Goal: Information Seeking & Learning: Learn about a topic

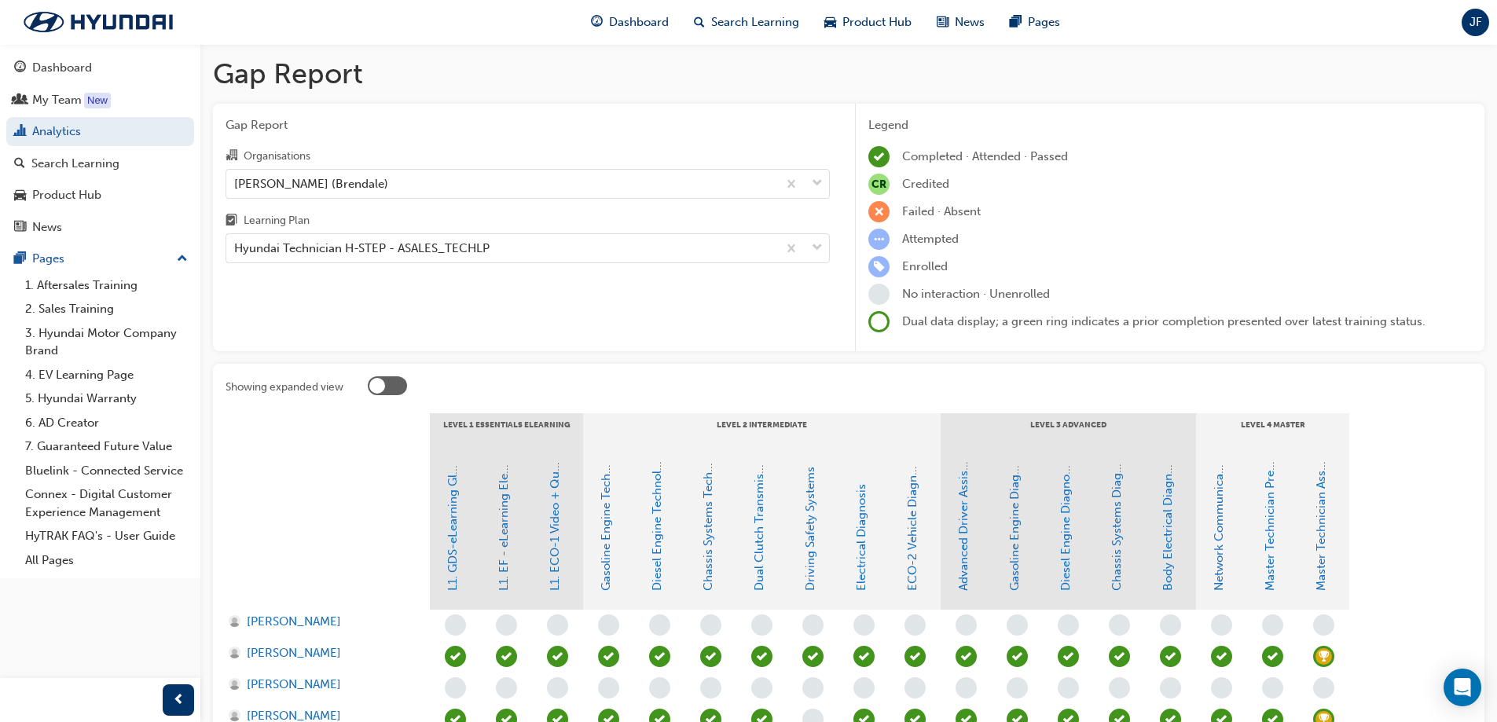
scroll to position [271, 0]
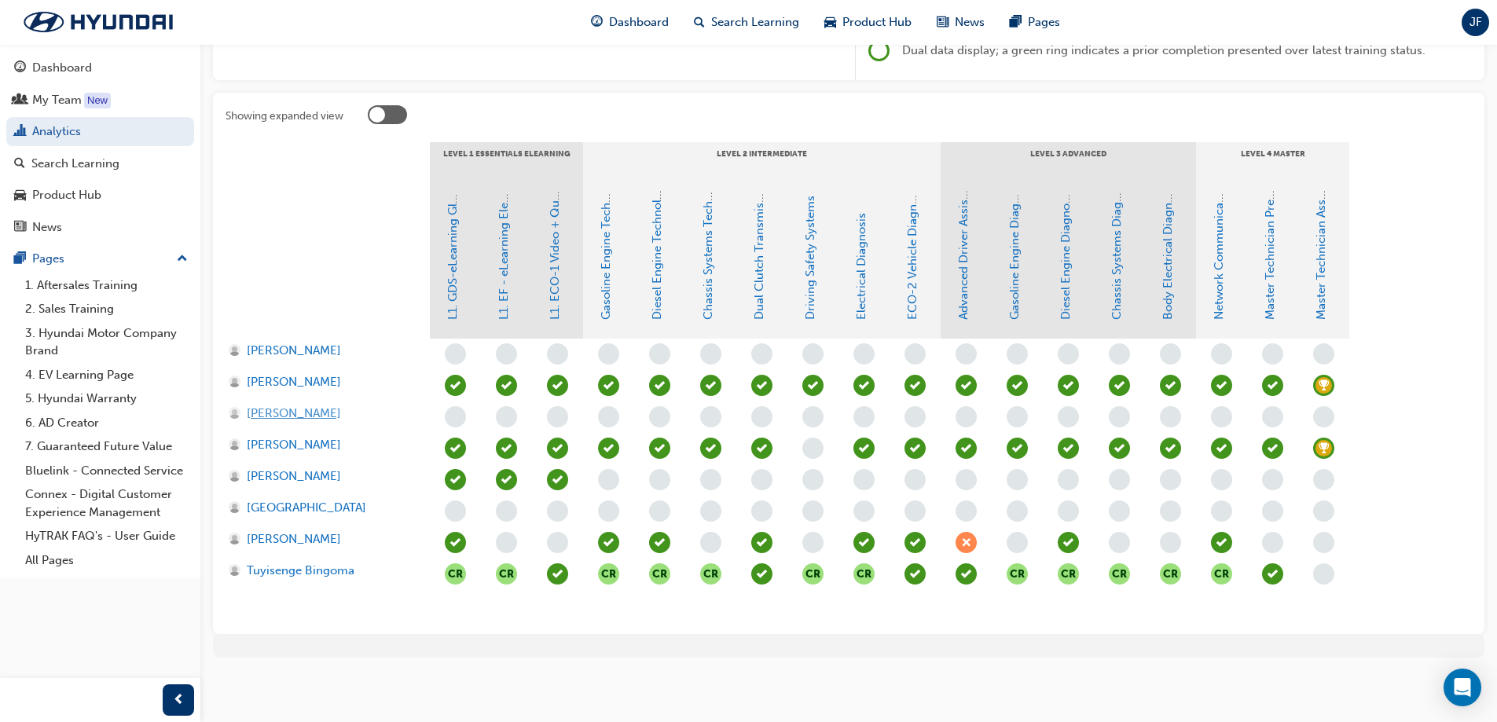
drag, startPoint x: 225, startPoint y: 411, endPoint x: 357, endPoint y: 405, distance: 132.1
click at [357, 405] on div "Showing expanded view LEVEL 1 Essentials eLearning LEVEL 2 Intermediate LEVEL 3…" at bounding box center [848, 363] width 1271 height 541
drag, startPoint x: 222, startPoint y: 544, endPoint x: 341, endPoint y: 544, distance: 119.4
click at [341, 544] on div "Showing expanded view LEVEL 1 Essentials eLearning LEVEL 2 Intermediate LEVEL 3…" at bounding box center [848, 363] width 1271 height 541
drag, startPoint x: 224, startPoint y: 475, endPoint x: 312, endPoint y: 470, distance: 88.1
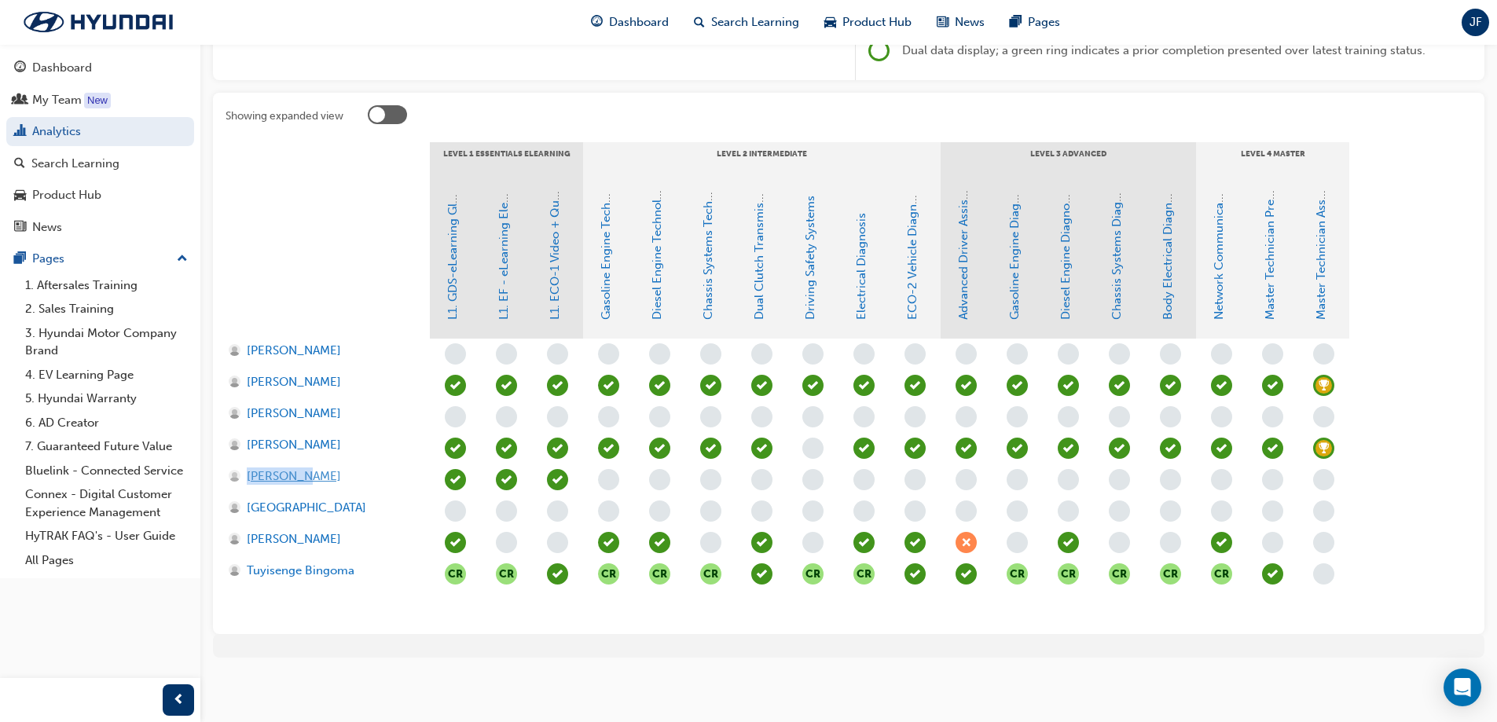
click at [312, 473] on div "Showing expanded view LEVEL 1 Essentials eLearning LEVEL 2 Intermediate LEVEL 3…" at bounding box center [848, 363] width 1271 height 541
click at [94, 156] on div "Search Learning" at bounding box center [75, 164] width 88 height 18
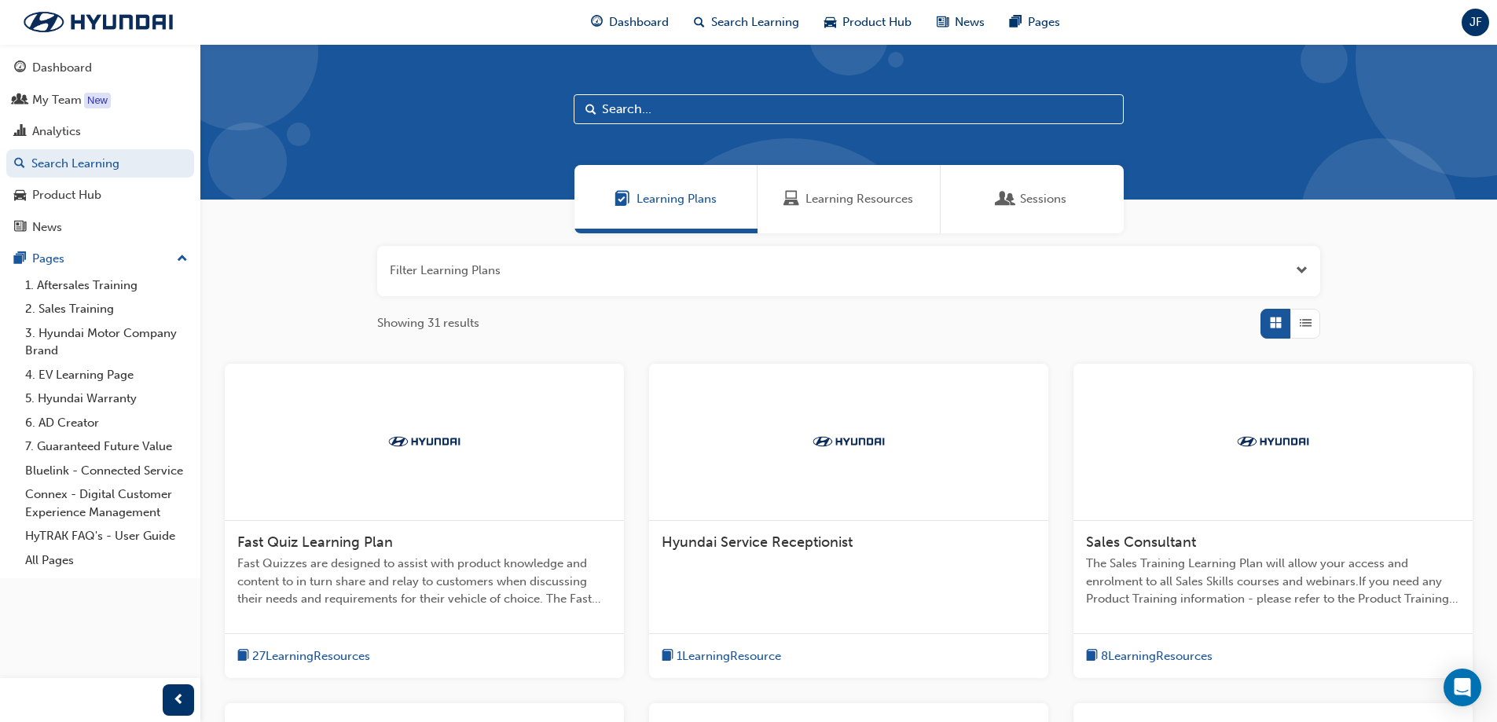
click at [668, 123] on input "text" at bounding box center [849, 109] width 550 height 30
click at [1105, 202] on div "Sessions" at bounding box center [1031, 199] width 183 height 68
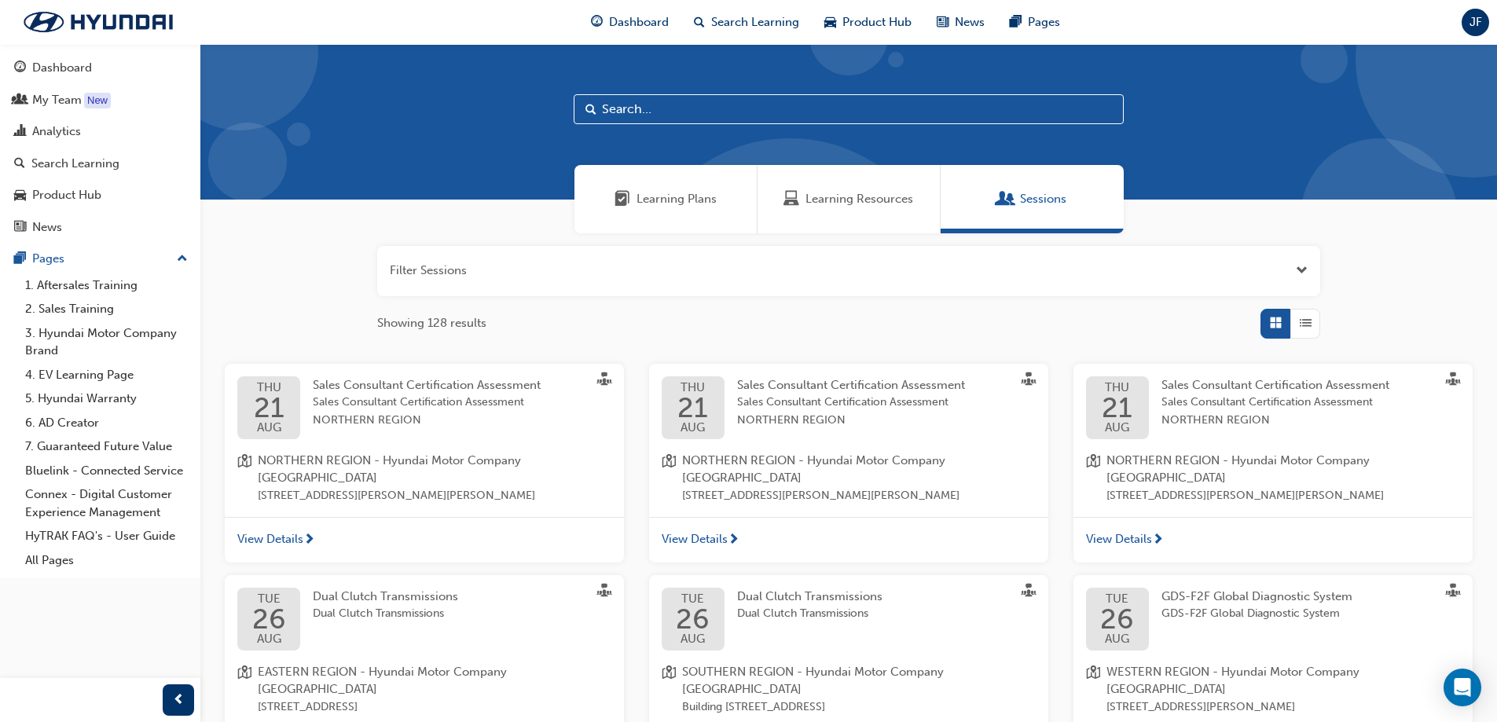
click at [748, 112] on input "text" at bounding box center [849, 109] width 550 height 30
type input "northern"
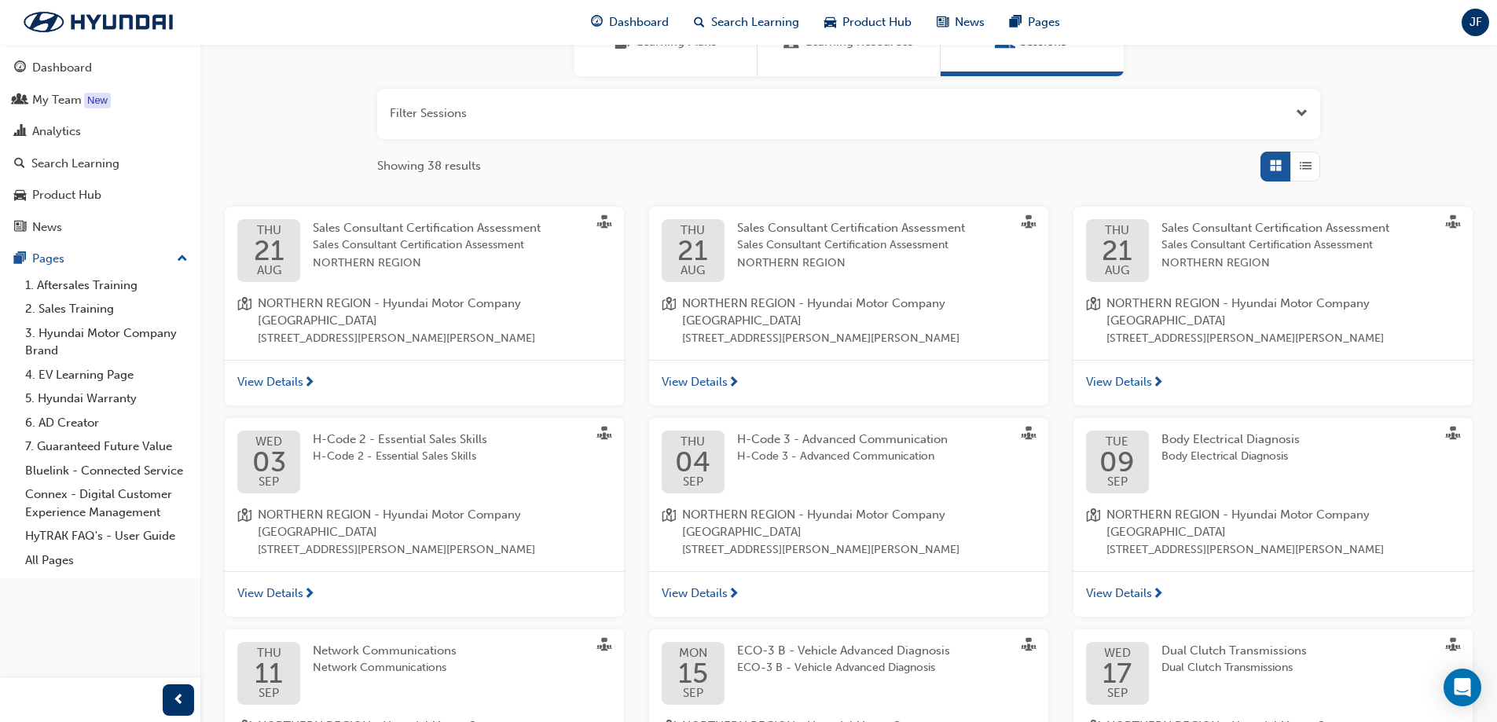
scroll to position [79, 0]
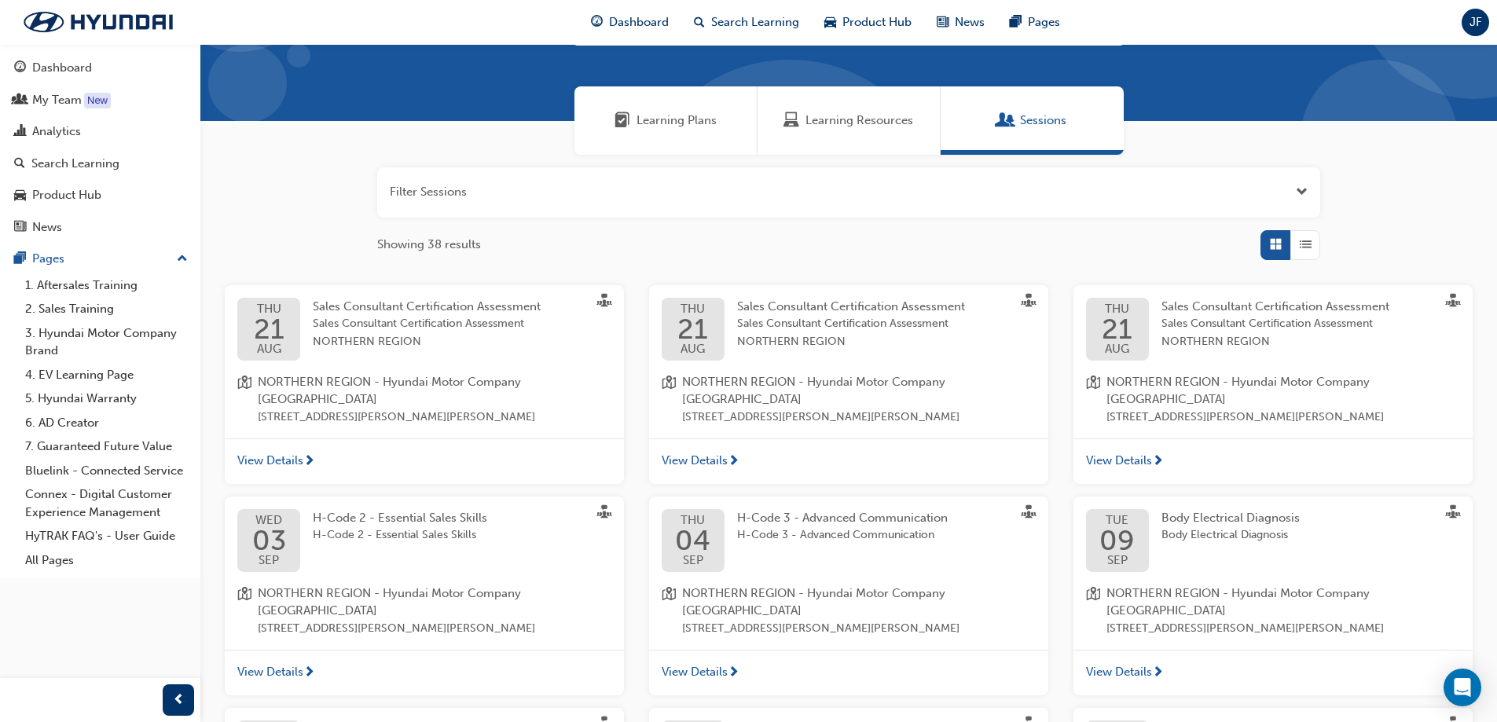
click at [926, 189] on button "button" at bounding box center [848, 192] width 943 height 50
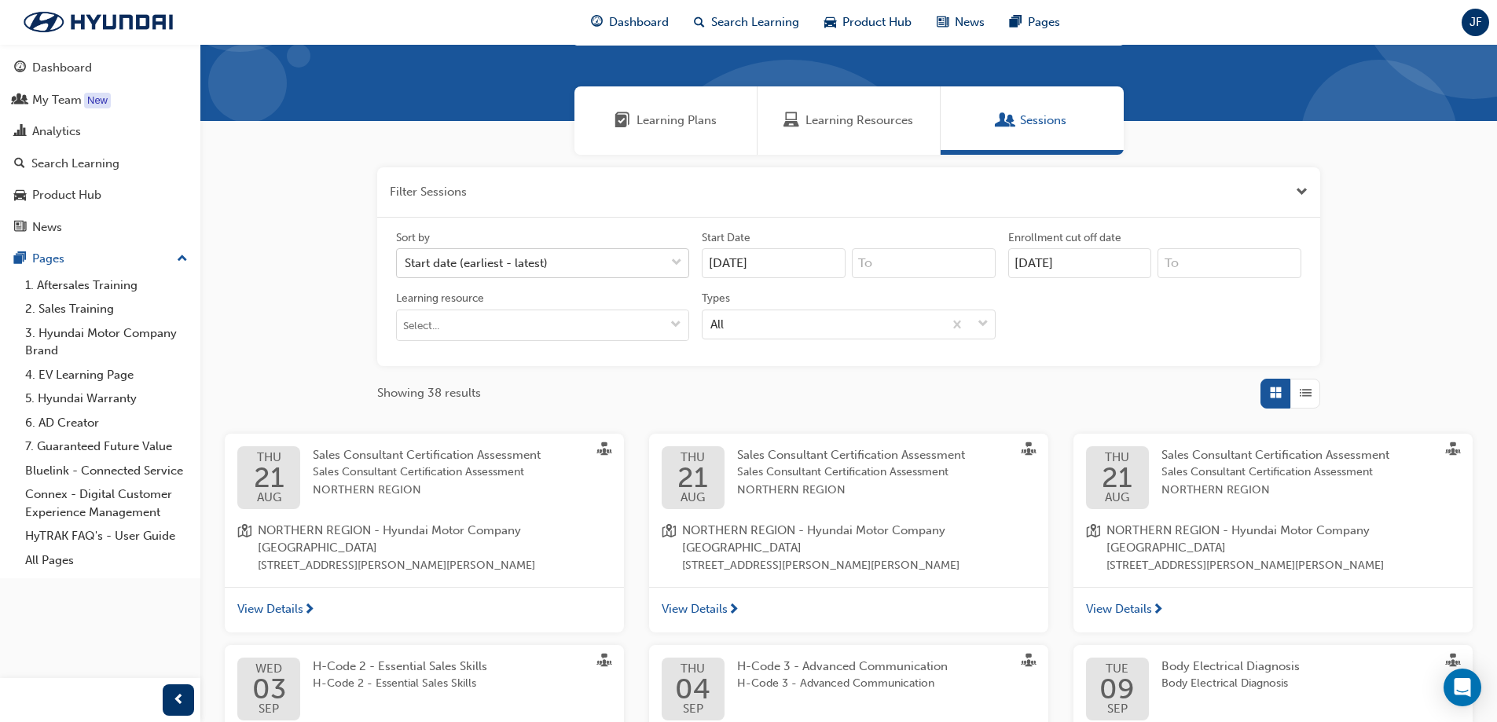
click at [588, 267] on div "Start date (earliest - latest)" at bounding box center [531, 263] width 268 height 27
click at [406, 267] on input "Sort by Start date (earliest - latest)" at bounding box center [406, 262] width 2 height 13
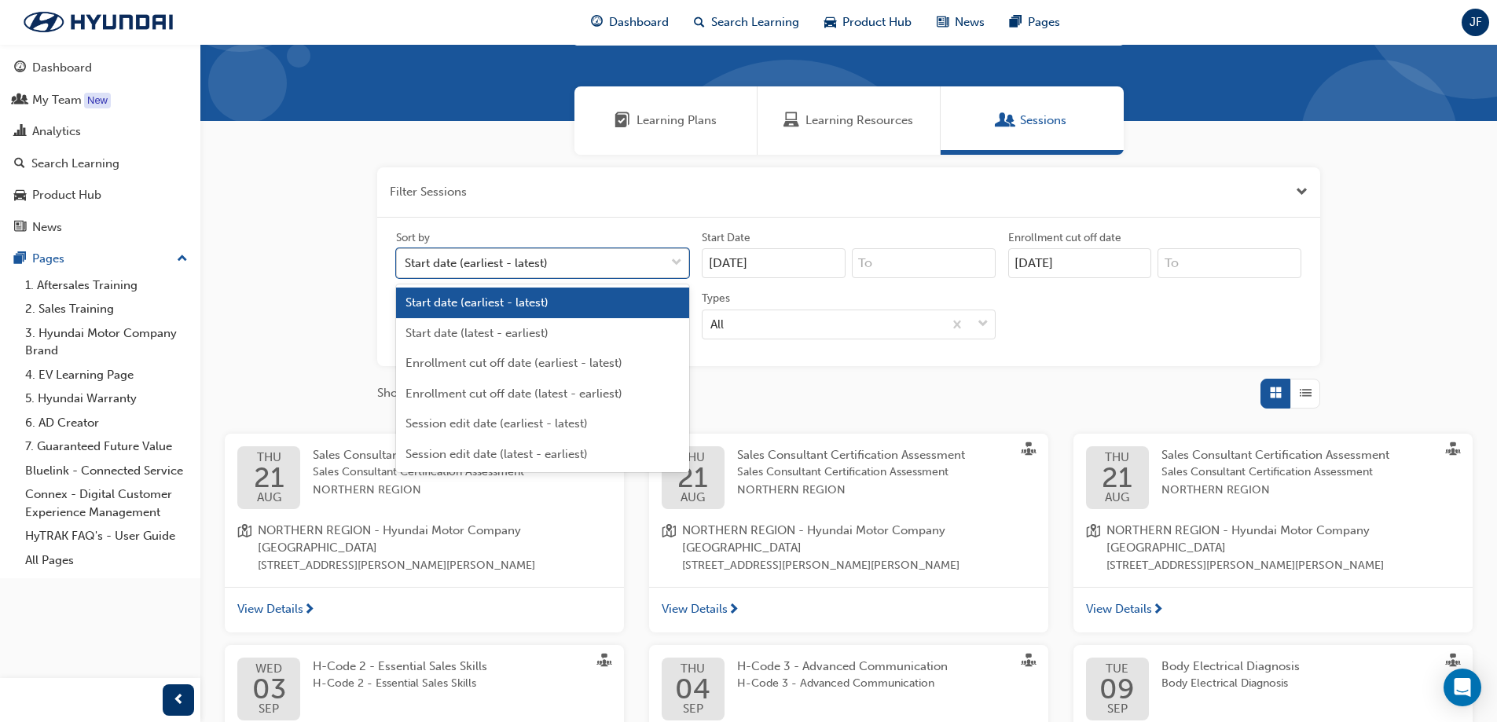
click at [588, 267] on div "Start date (earliest - latest)" at bounding box center [531, 263] width 268 height 27
click at [406, 267] on input "Sort by option Start date (earliest - latest) focused, 1 of 6. 6 results availa…" at bounding box center [406, 262] width 2 height 13
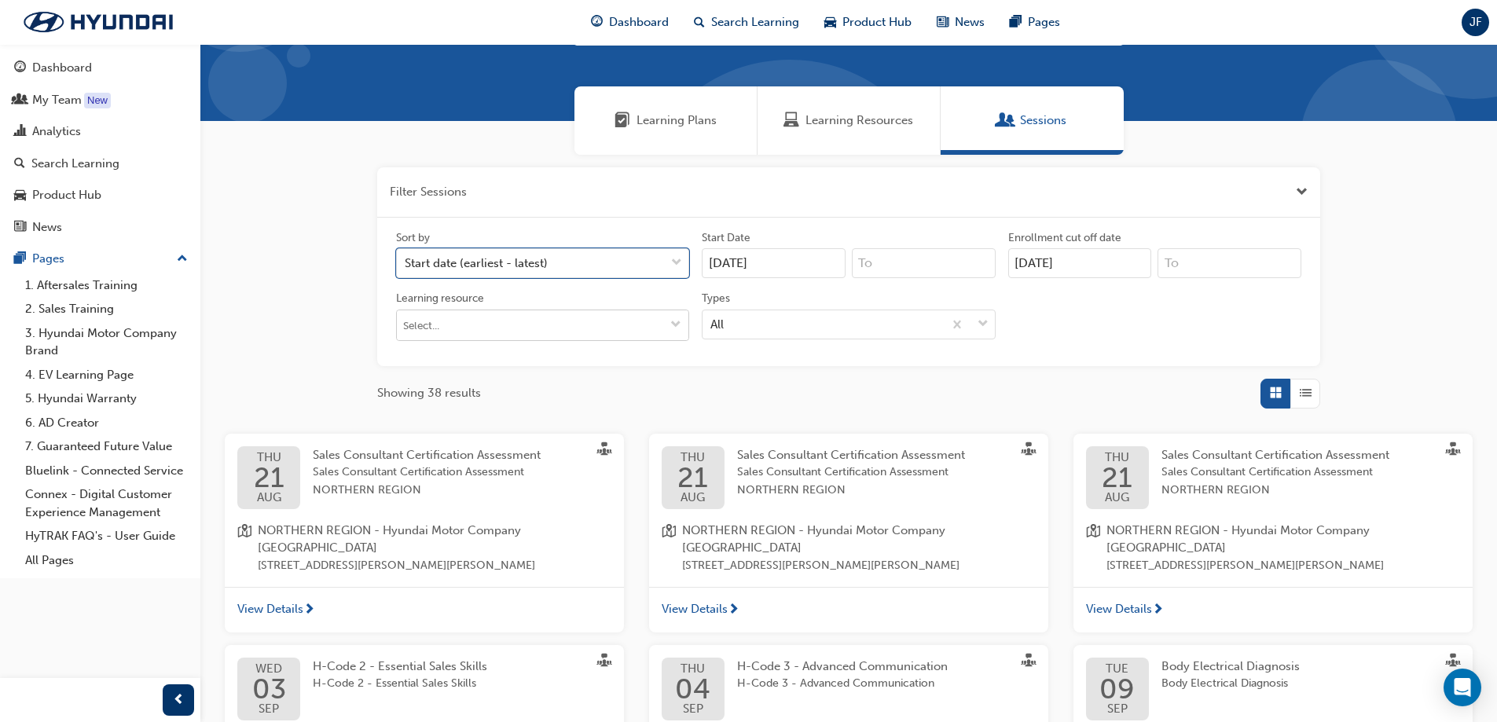
click at [581, 317] on input "Learning resource" at bounding box center [542, 325] width 291 height 30
click at [783, 316] on div "All" at bounding box center [822, 323] width 240 height 27
click at [712, 317] on input "Types All" at bounding box center [711, 323] width 2 height 13
click at [783, 316] on div "All" at bounding box center [822, 323] width 240 height 27
click at [712, 317] on input "Types 0 results available. Select is focused ,type to refine list, press Down t…" at bounding box center [711, 323] width 2 height 13
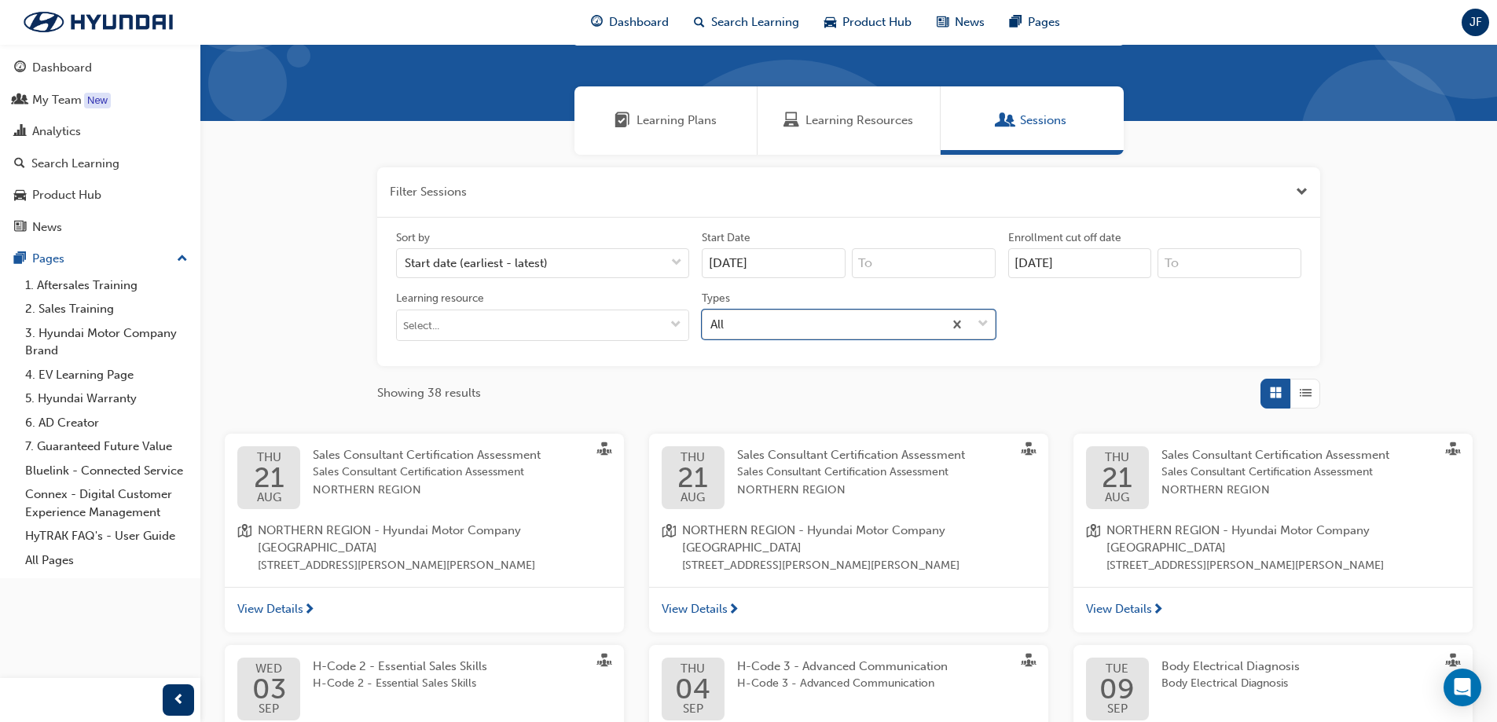
click at [783, 316] on div "All" at bounding box center [822, 323] width 240 height 27
click at [712, 317] on input "Types 0 results available. Select is focused ,type to refine list, press Down t…" at bounding box center [711, 323] width 2 height 13
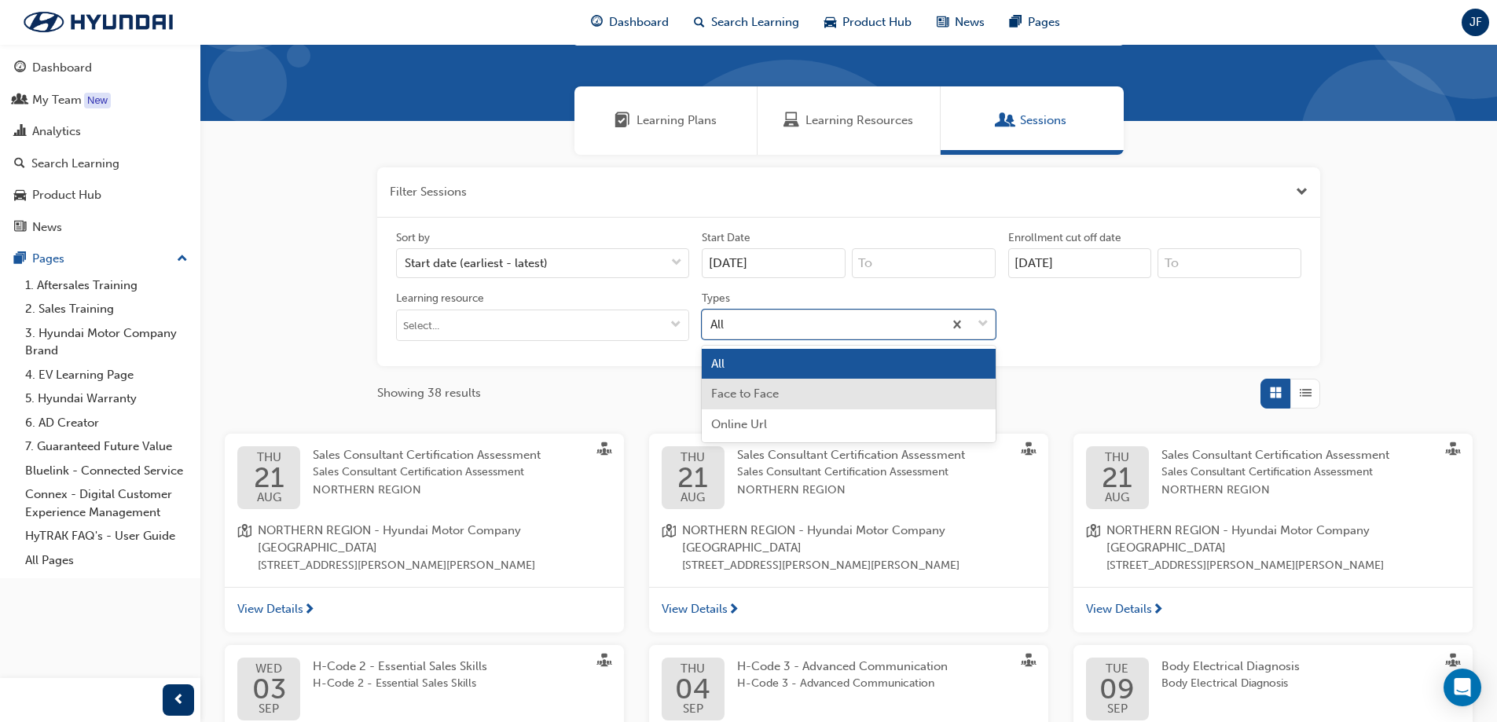
click at [775, 388] on span "Face to Face" at bounding box center [745, 394] width 68 height 14
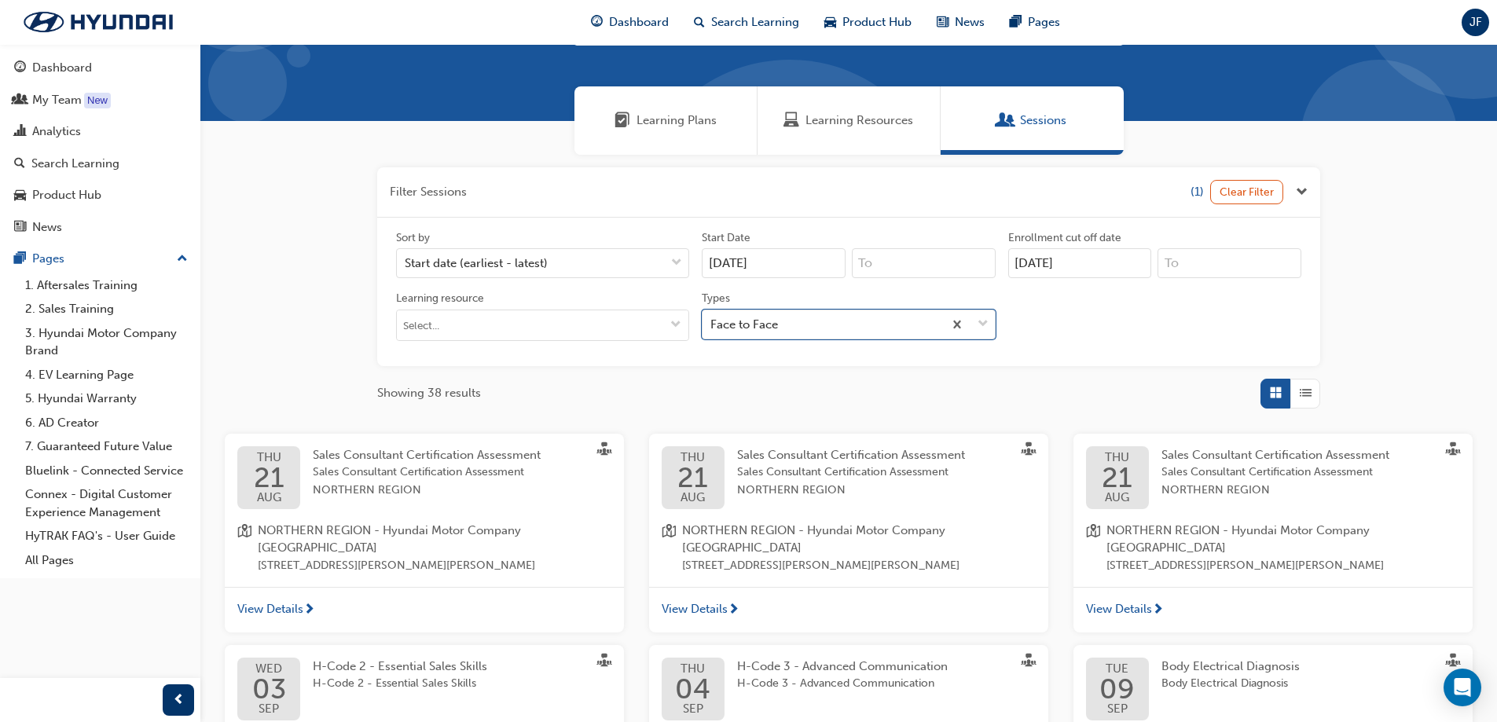
click at [739, 374] on div "Filter Sessions (1) Clear Filter Sort by Start date (earliest - latest) Start D…" at bounding box center [848, 287] width 943 height 241
click at [667, 368] on div "Filter Sessions (1) Clear Filter Sort by Start date (earliest - latest) Start D…" at bounding box center [848, 287] width 943 height 241
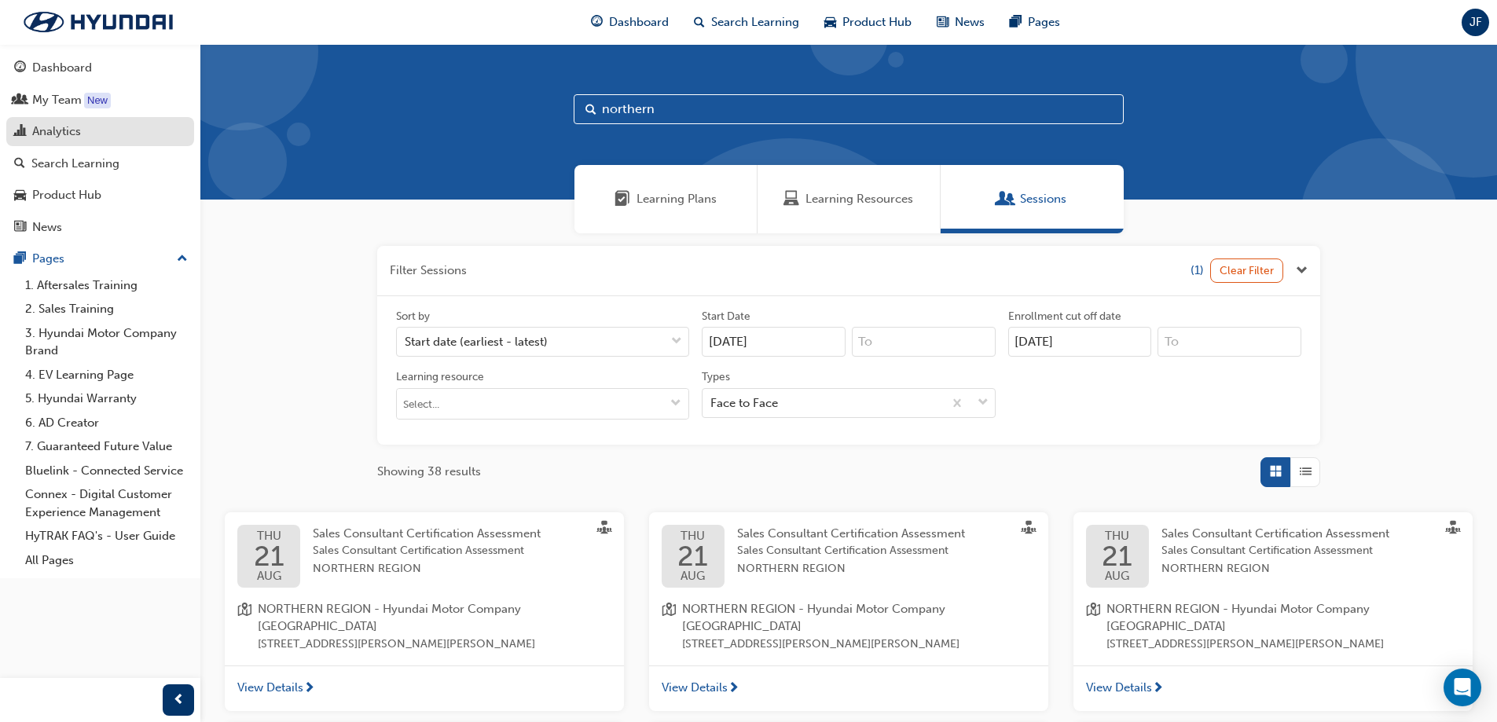
click at [69, 130] on div "Analytics" at bounding box center [56, 132] width 49 height 18
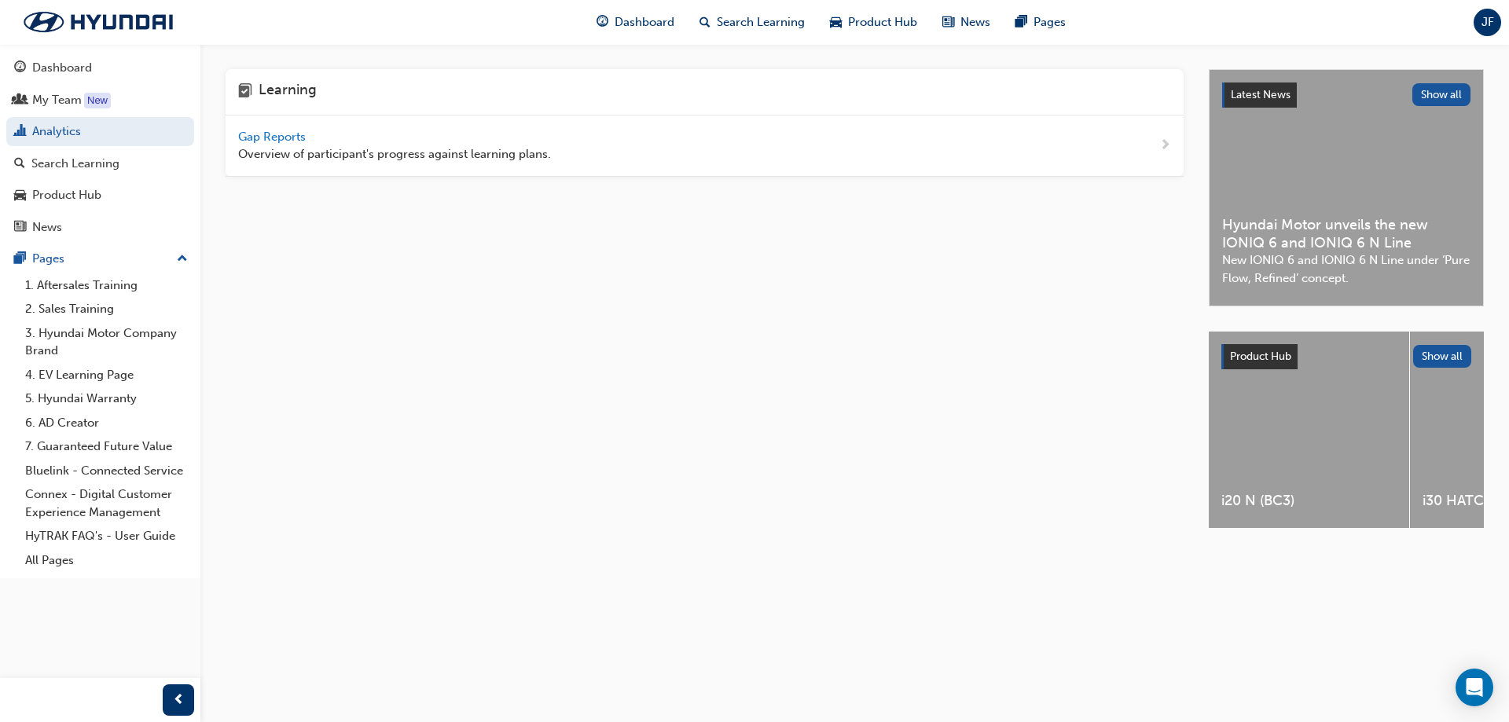
click at [237, 129] on div "Gap Reports Overview of participant's progress against learning plans." at bounding box center [704, 145] width 958 height 61
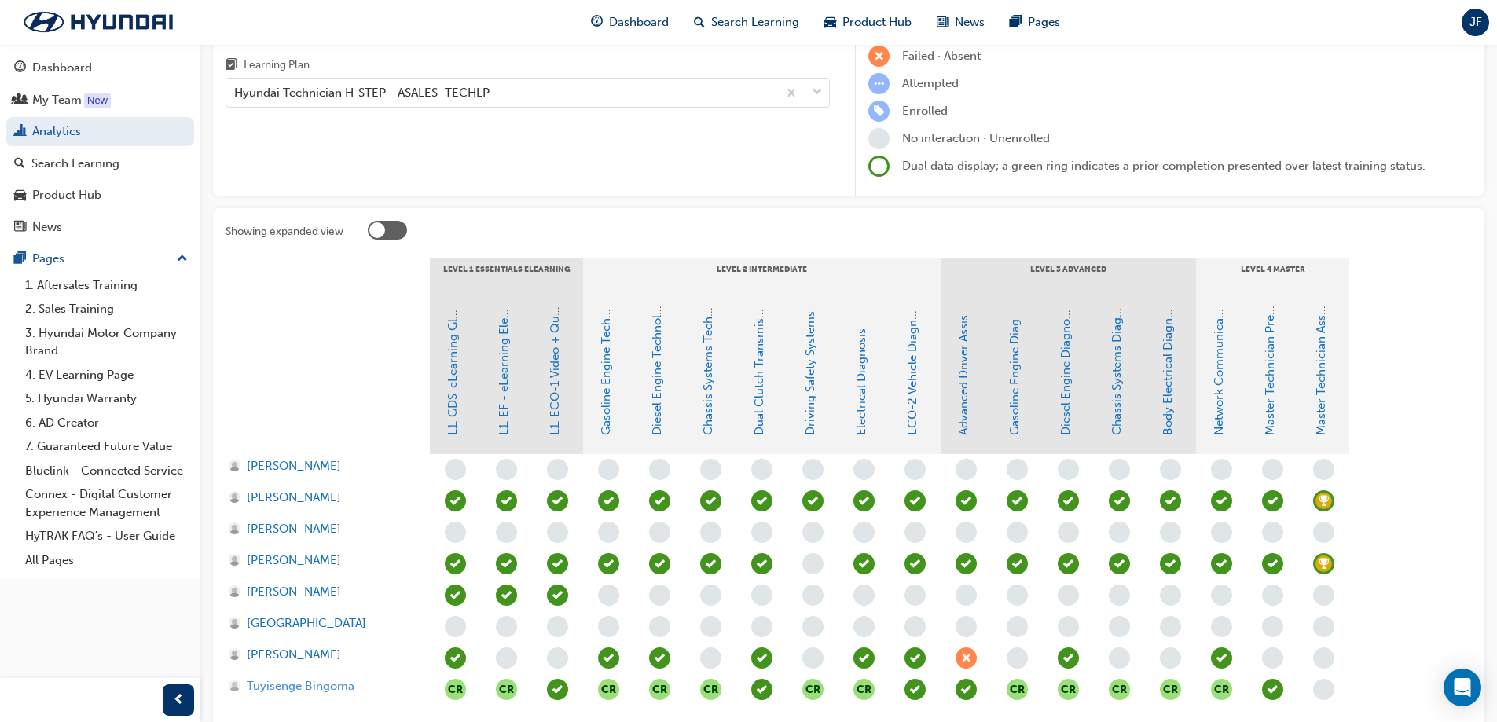
scroll to position [271, 0]
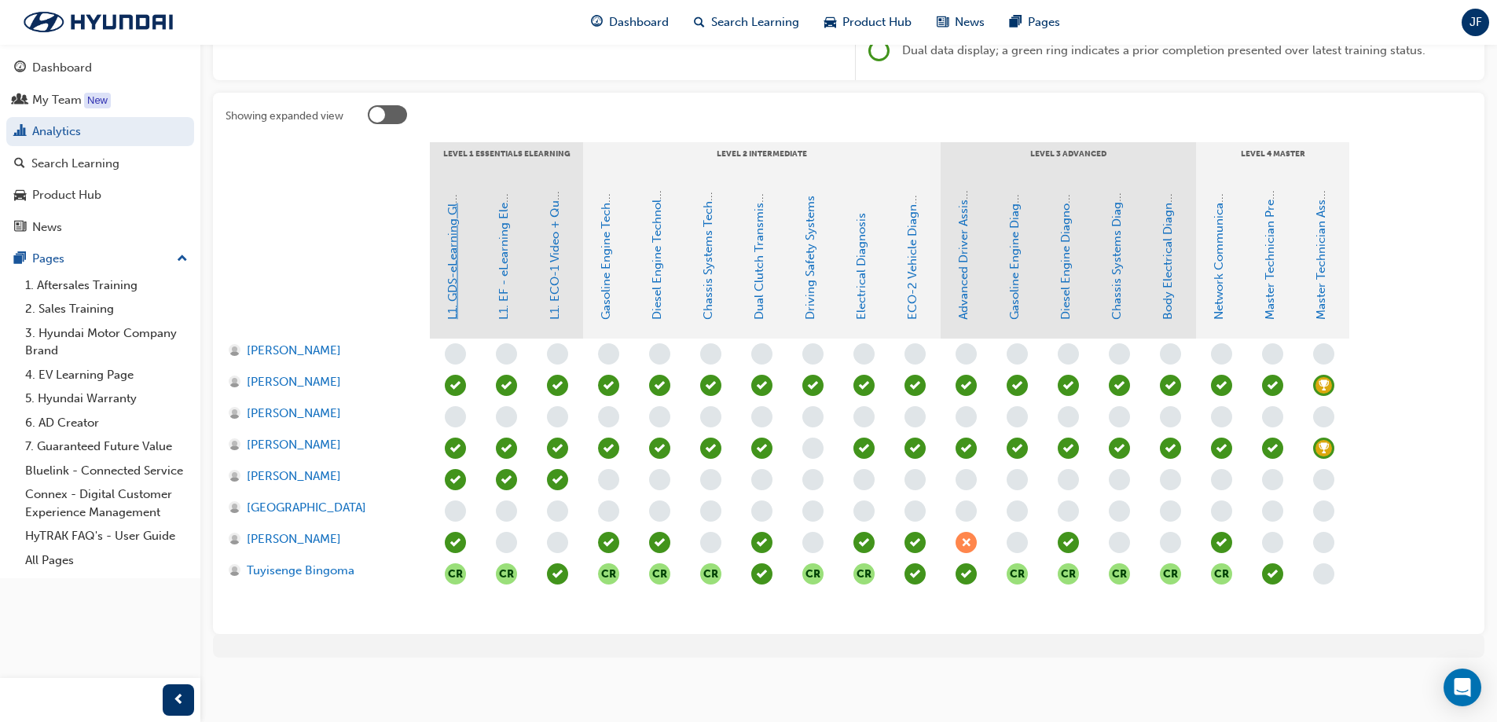
click at [453, 267] on link "L1. GDS-eLearning Global Diagnostic System" at bounding box center [452, 198] width 14 height 244
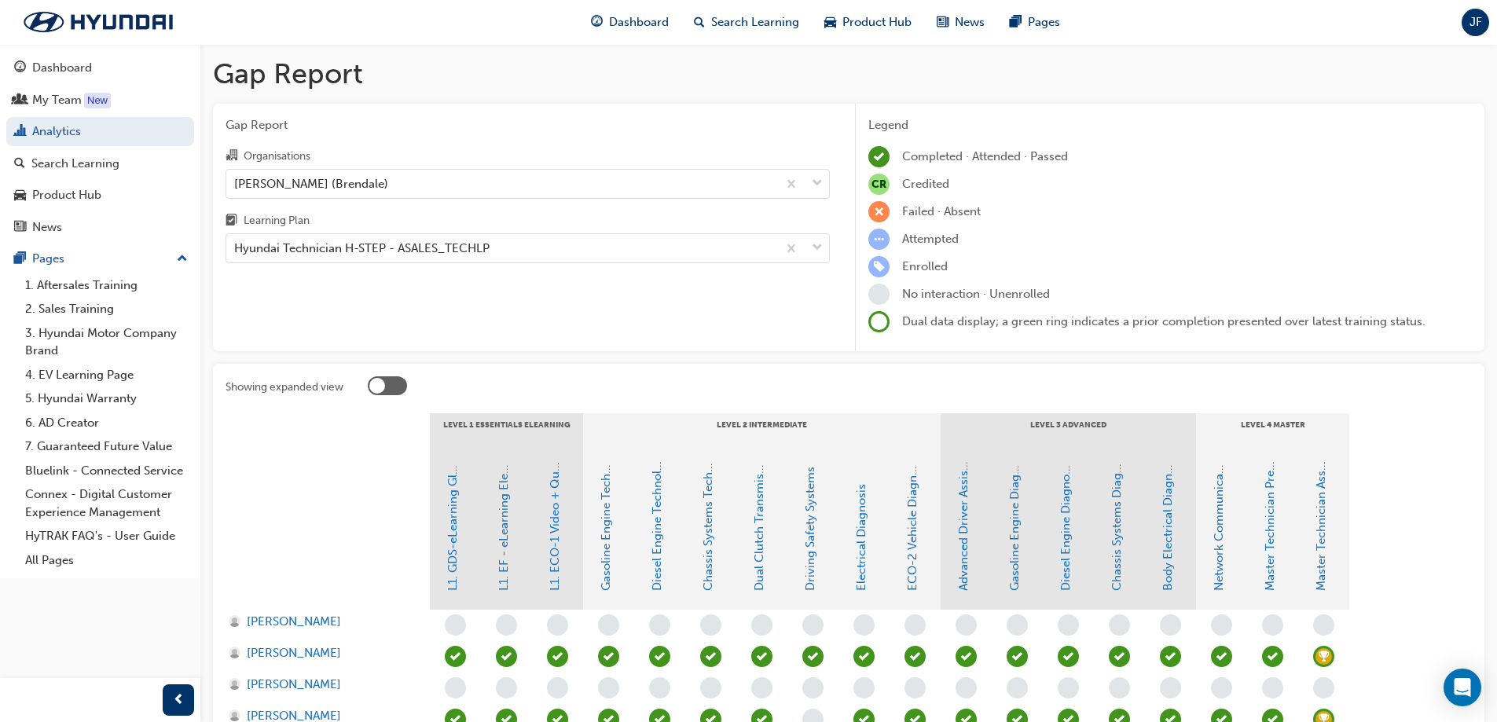
scroll to position [271, 0]
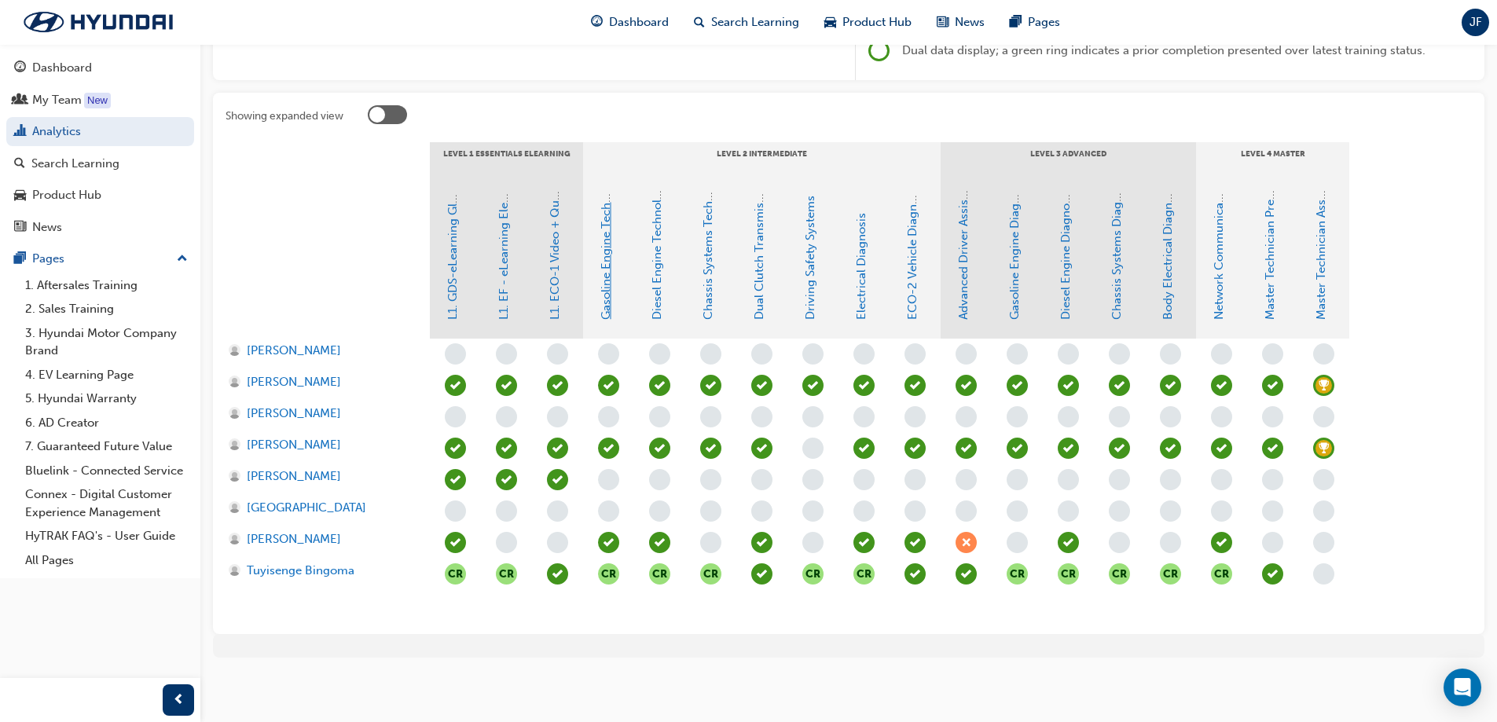
click at [612, 278] on link "Gasoline Engine Technology" at bounding box center [606, 242] width 14 height 155
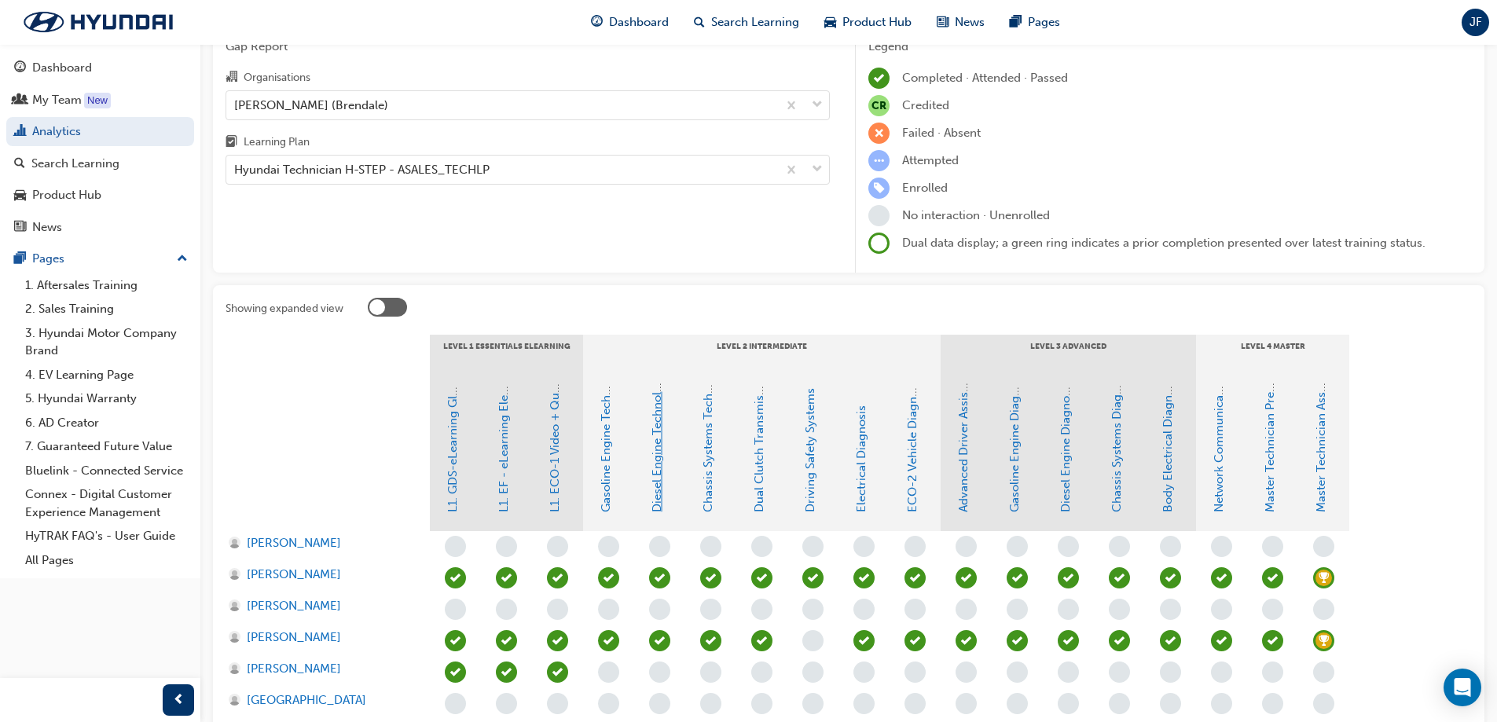
click at [661, 473] on link "Diesel Engine Technology" at bounding box center [657, 442] width 14 height 141
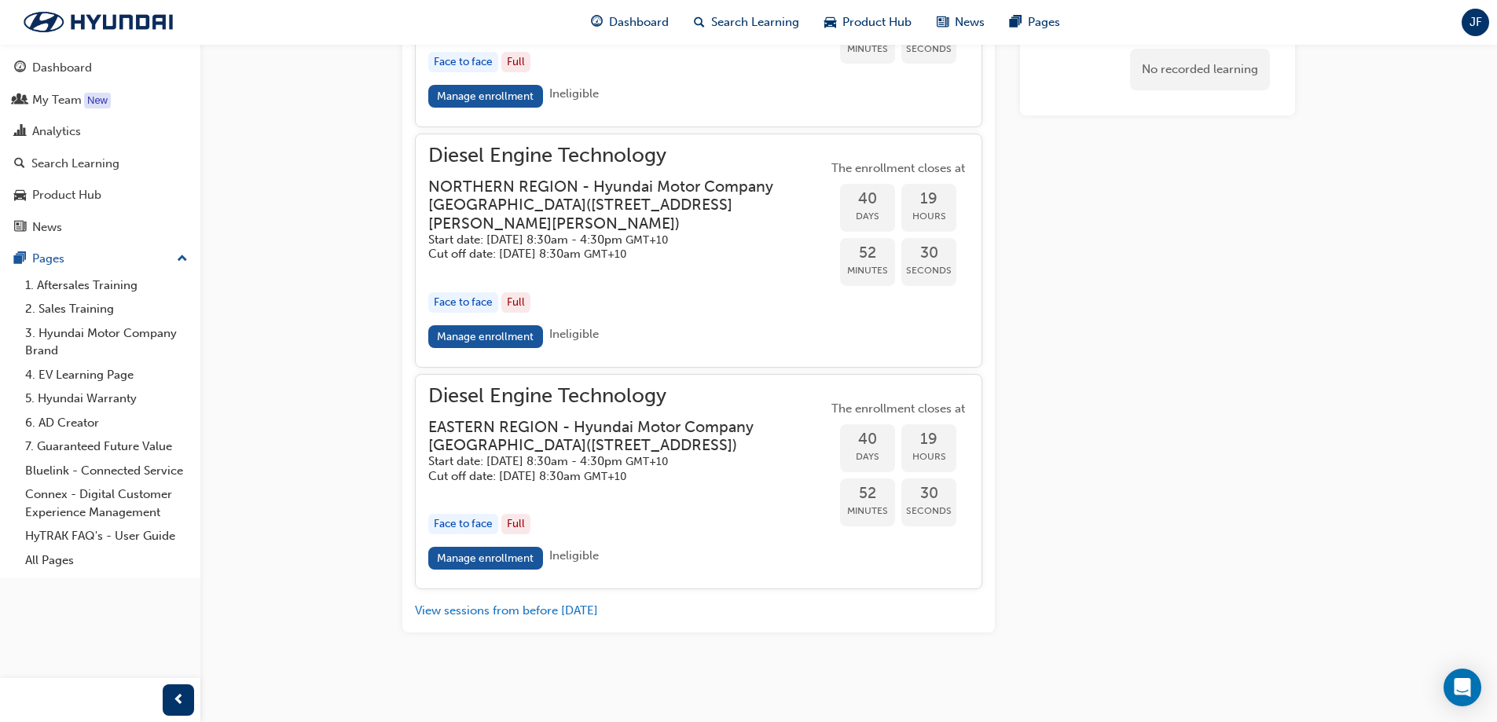
scroll to position [1171, 0]
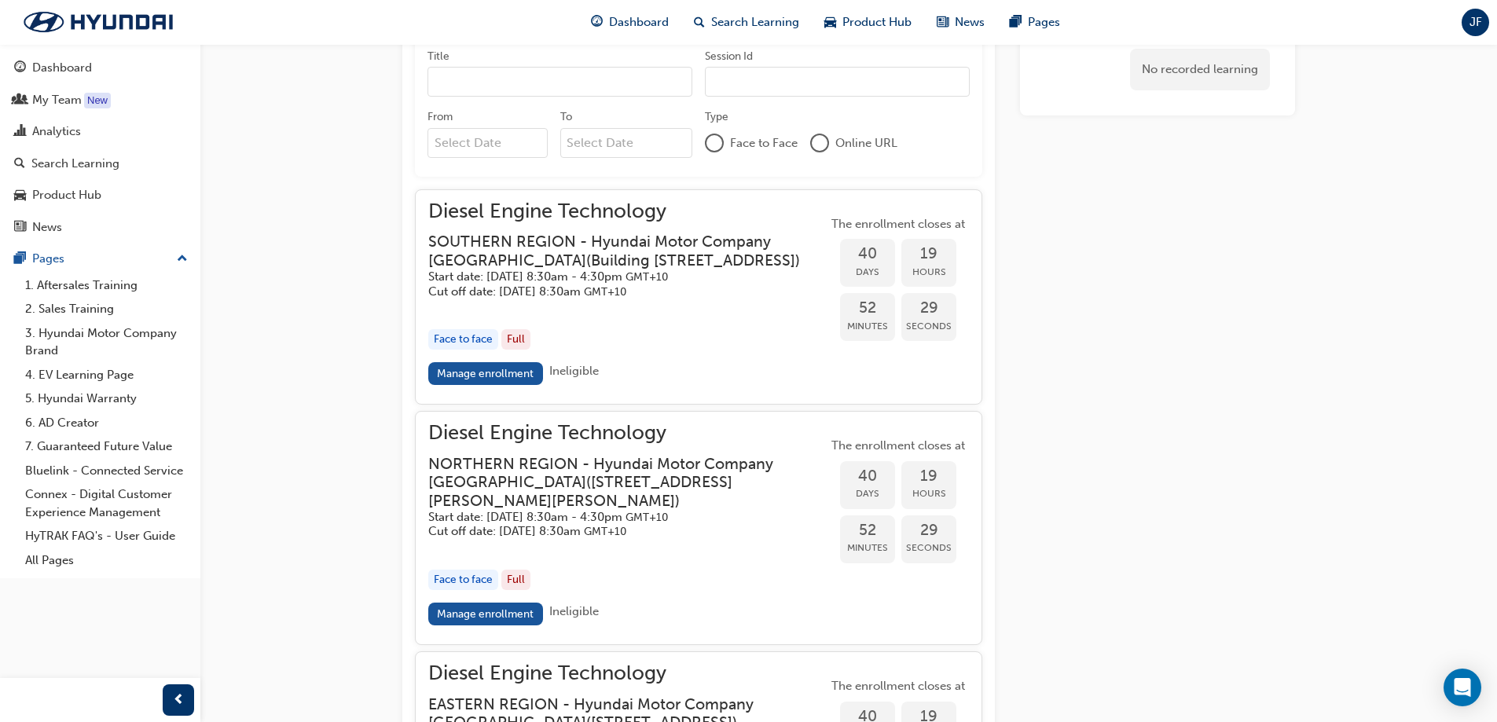
scroll to position [79, 0]
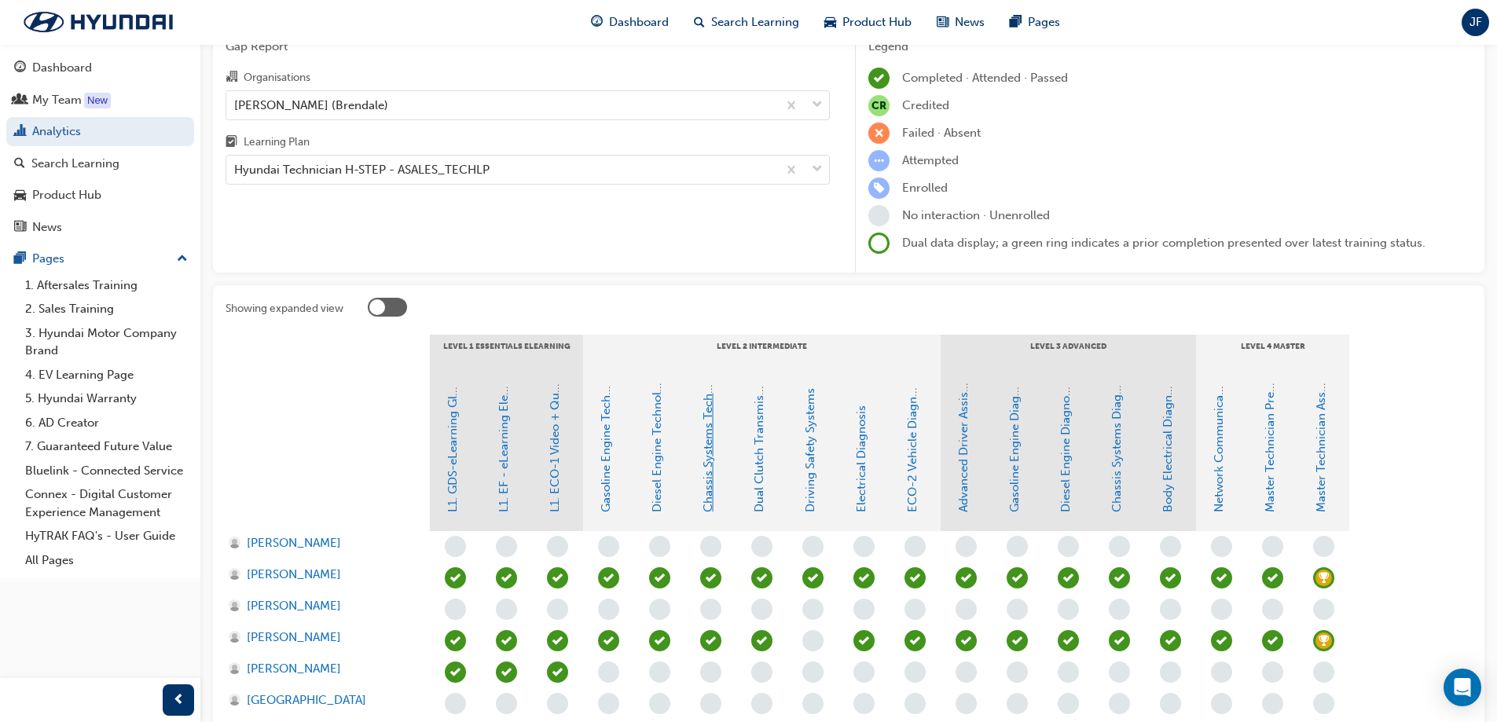
click at [712, 419] on link "Chassis Systems Technology" at bounding box center [708, 434] width 14 height 156
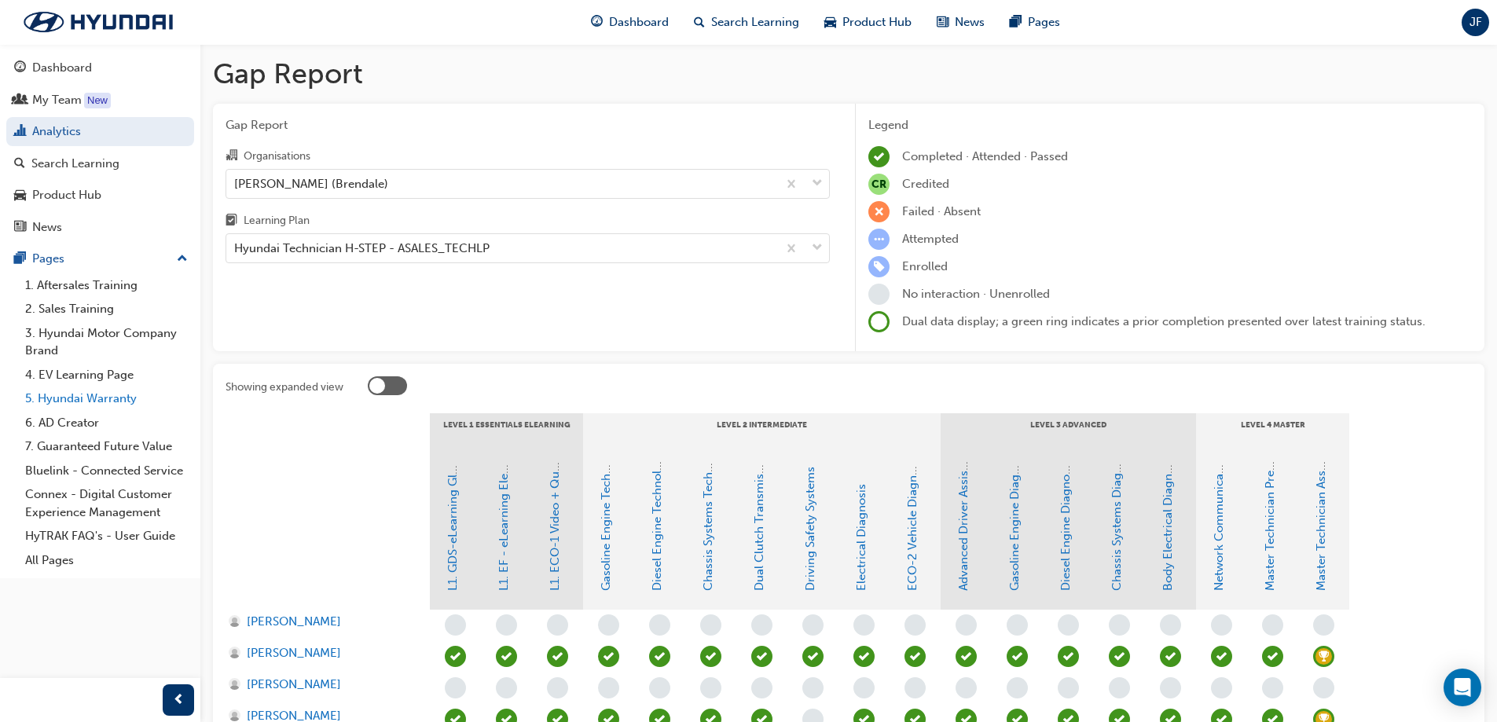
click at [81, 405] on link "5. Hyundai Warranty" at bounding box center [106, 399] width 175 height 24
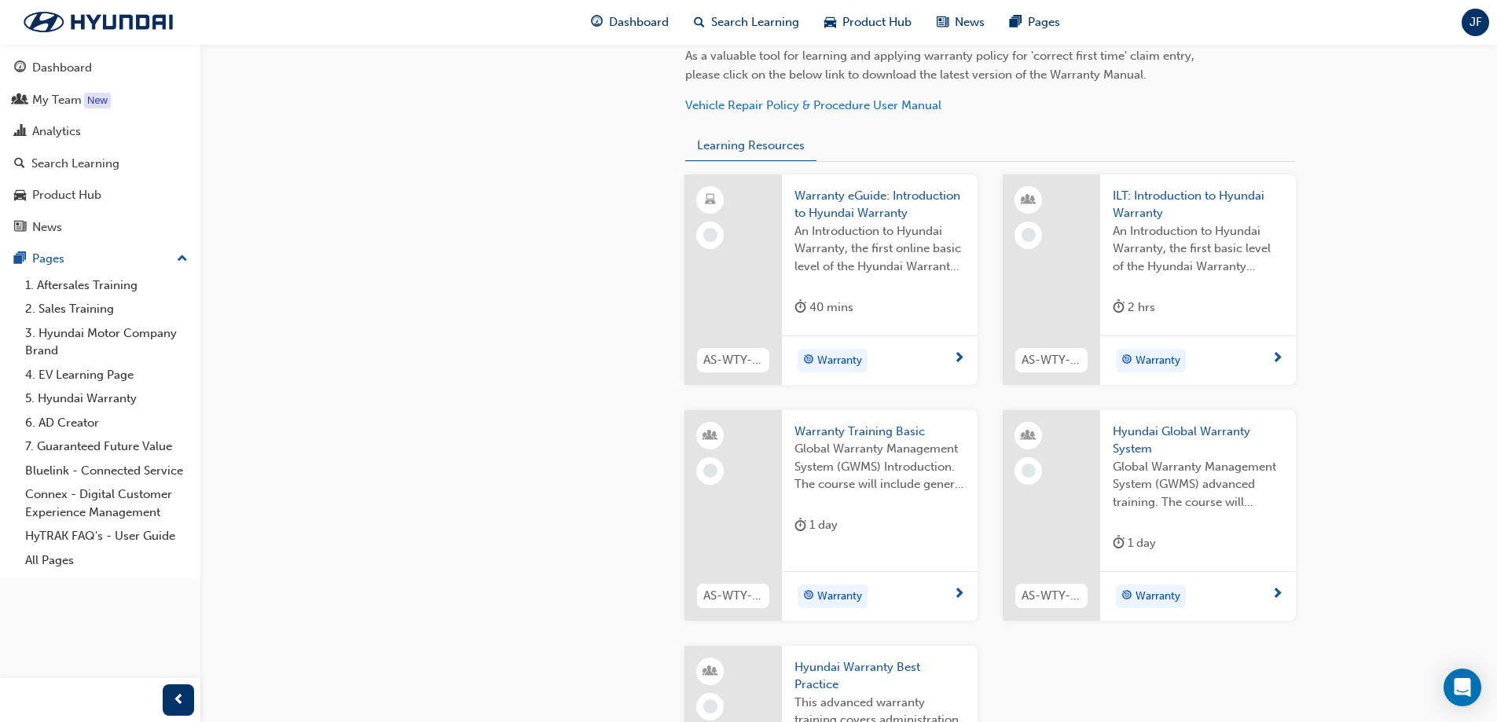
scroll to position [550, 0]
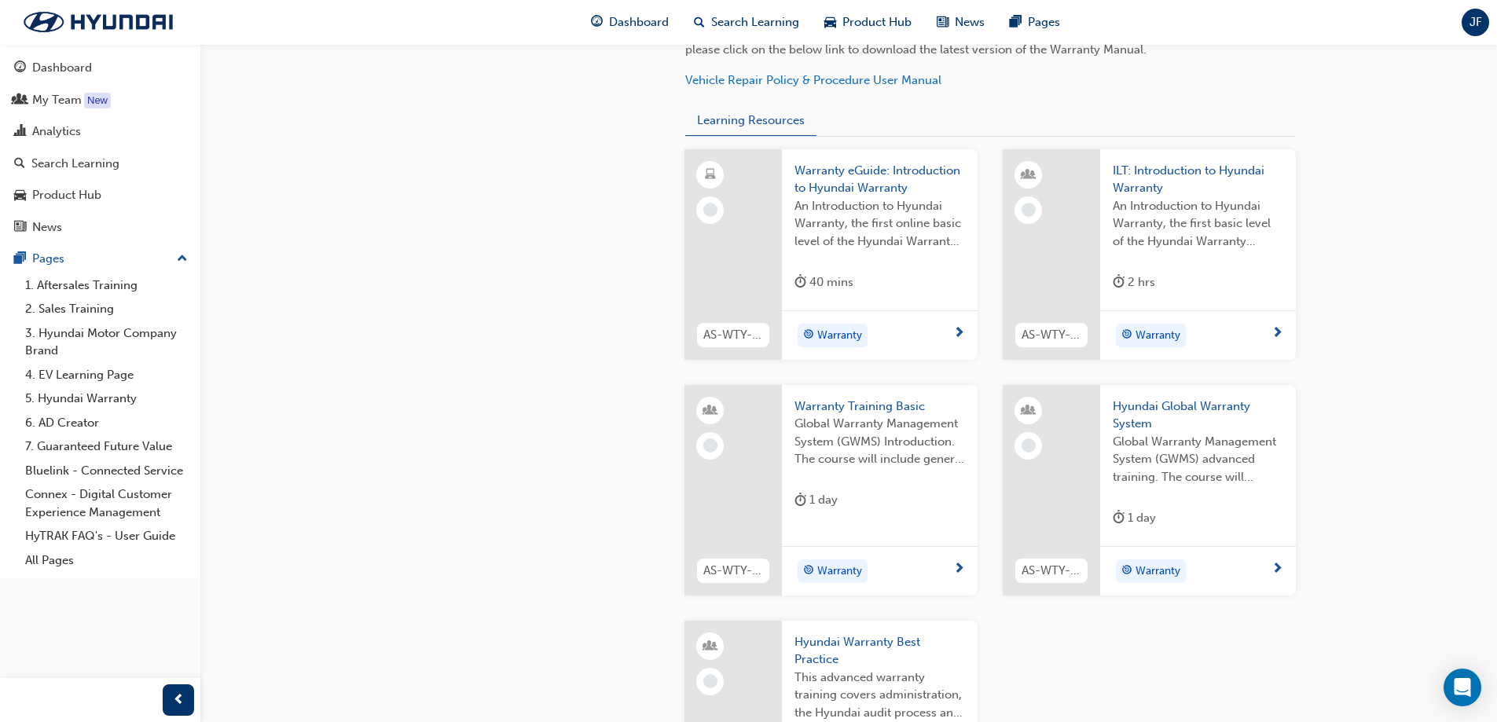
click at [924, 284] on div "40 mins" at bounding box center [879, 286] width 170 height 26
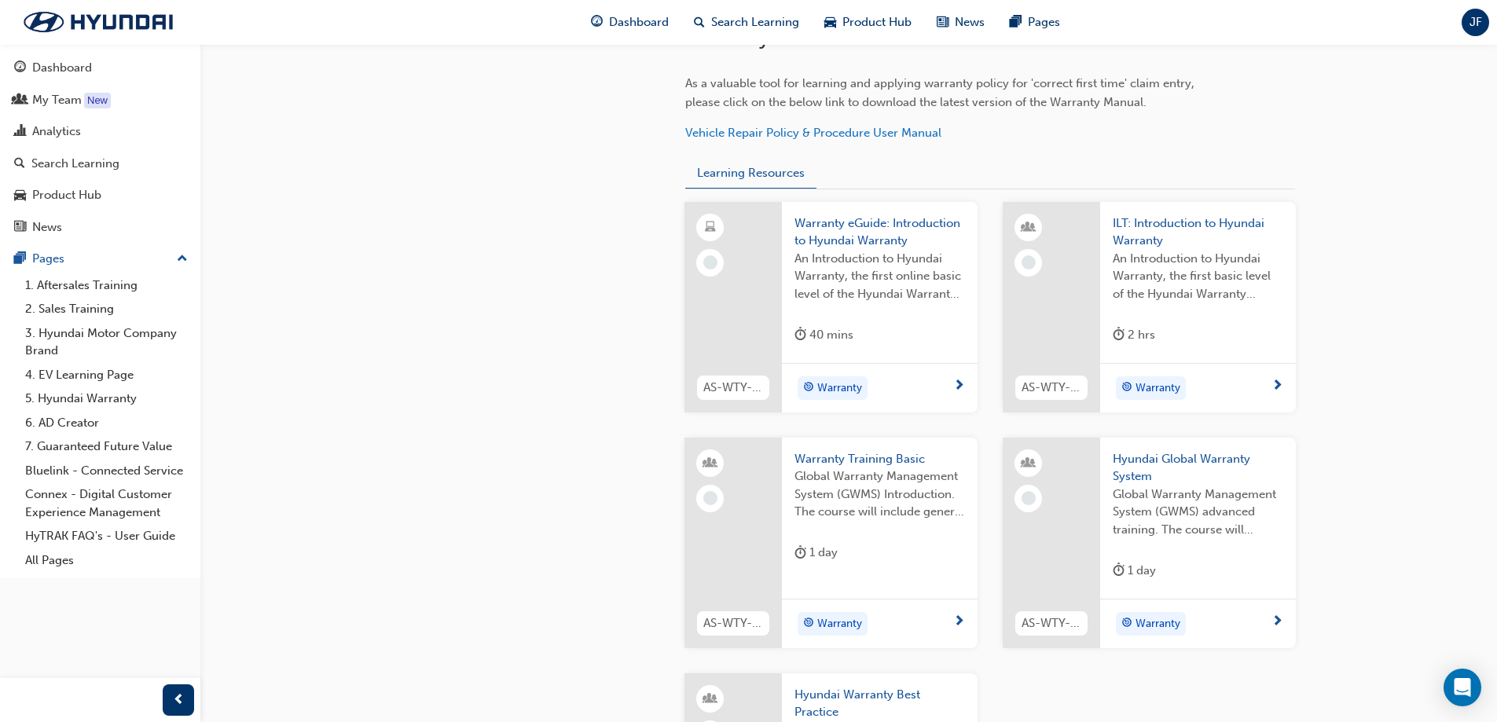
scroll to position [471, 0]
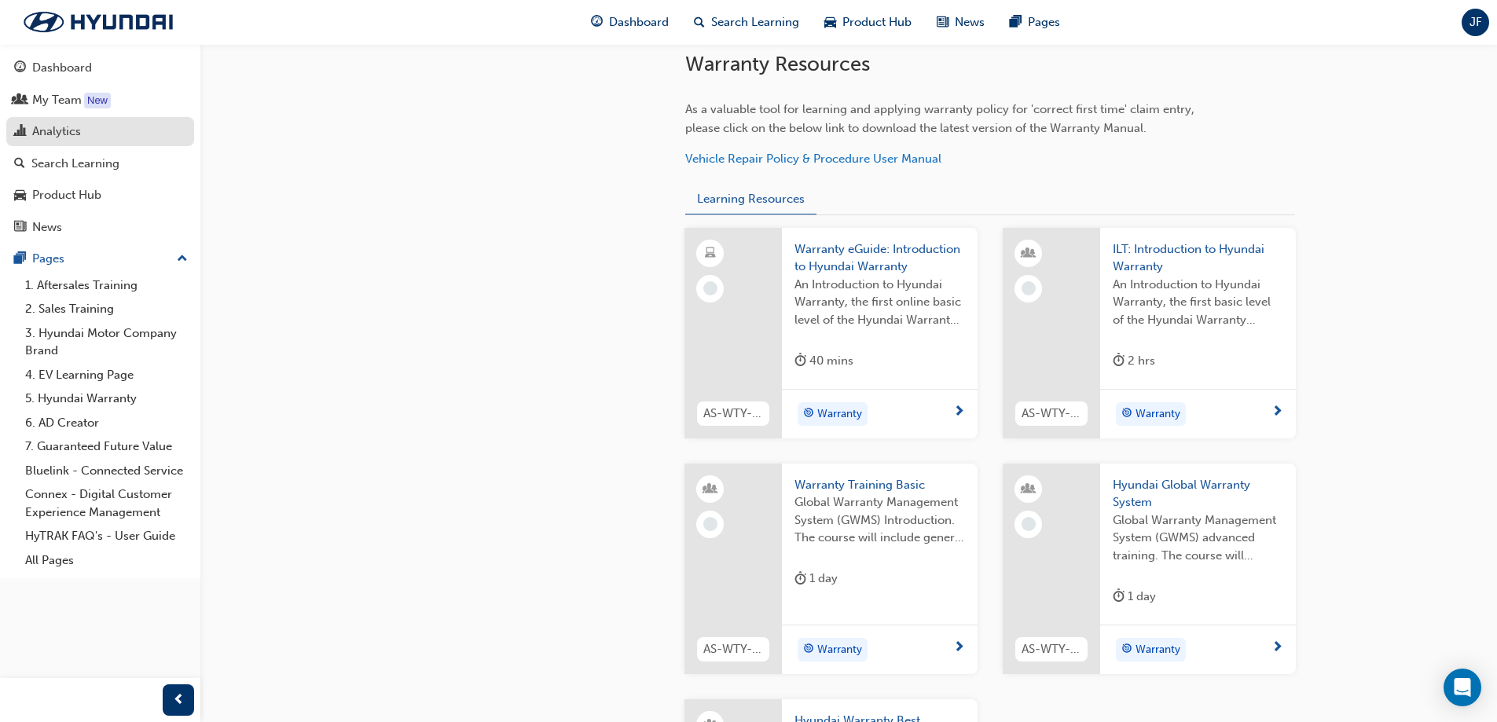
drag, startPoint x: 47, startPoint y: 143, endPoint x: 102, endPoint y: 142, distance: 55.0
click at [46, 142] on link "Analytics" at bounding box center [100, 131] width 188 height 29
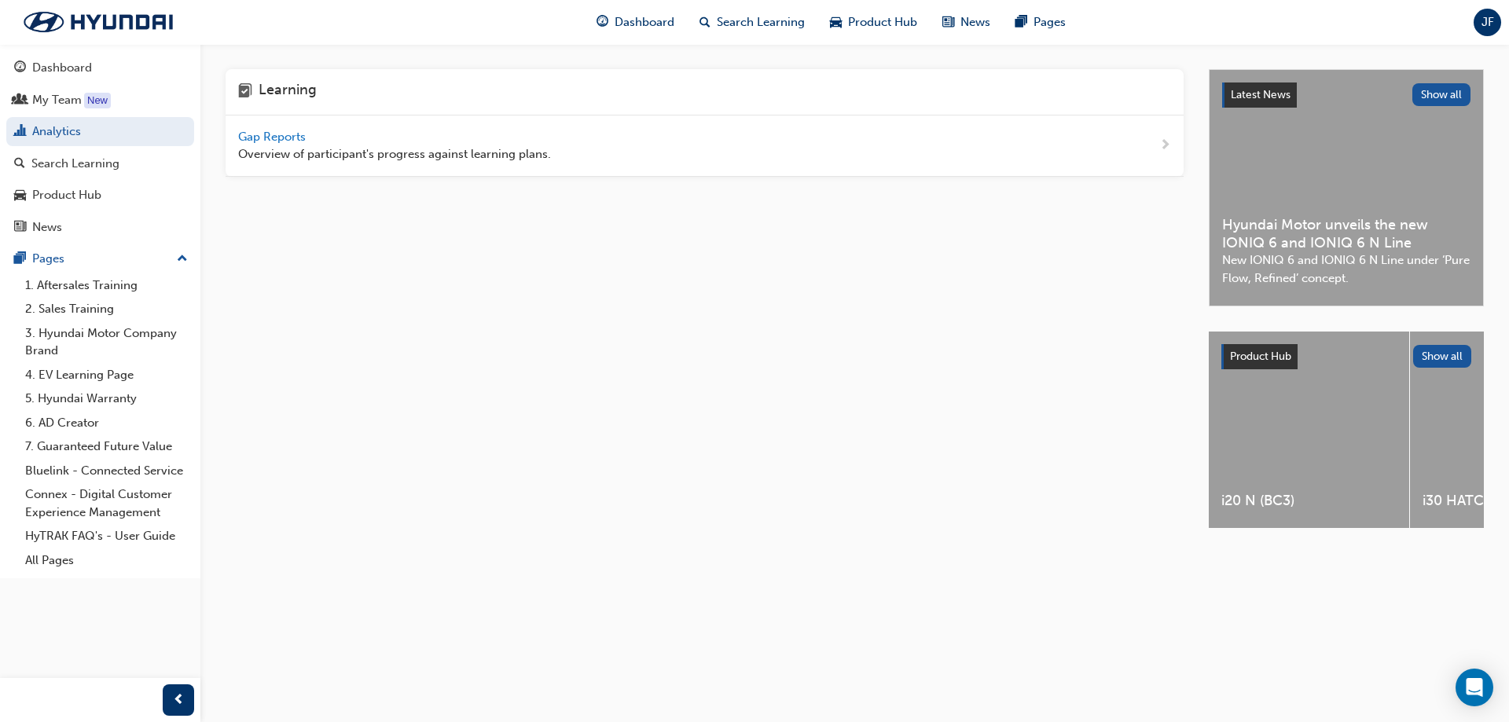
click at [276, 137] on span "Gap Reports" at bounding box center [273, 137] width 71 height 14
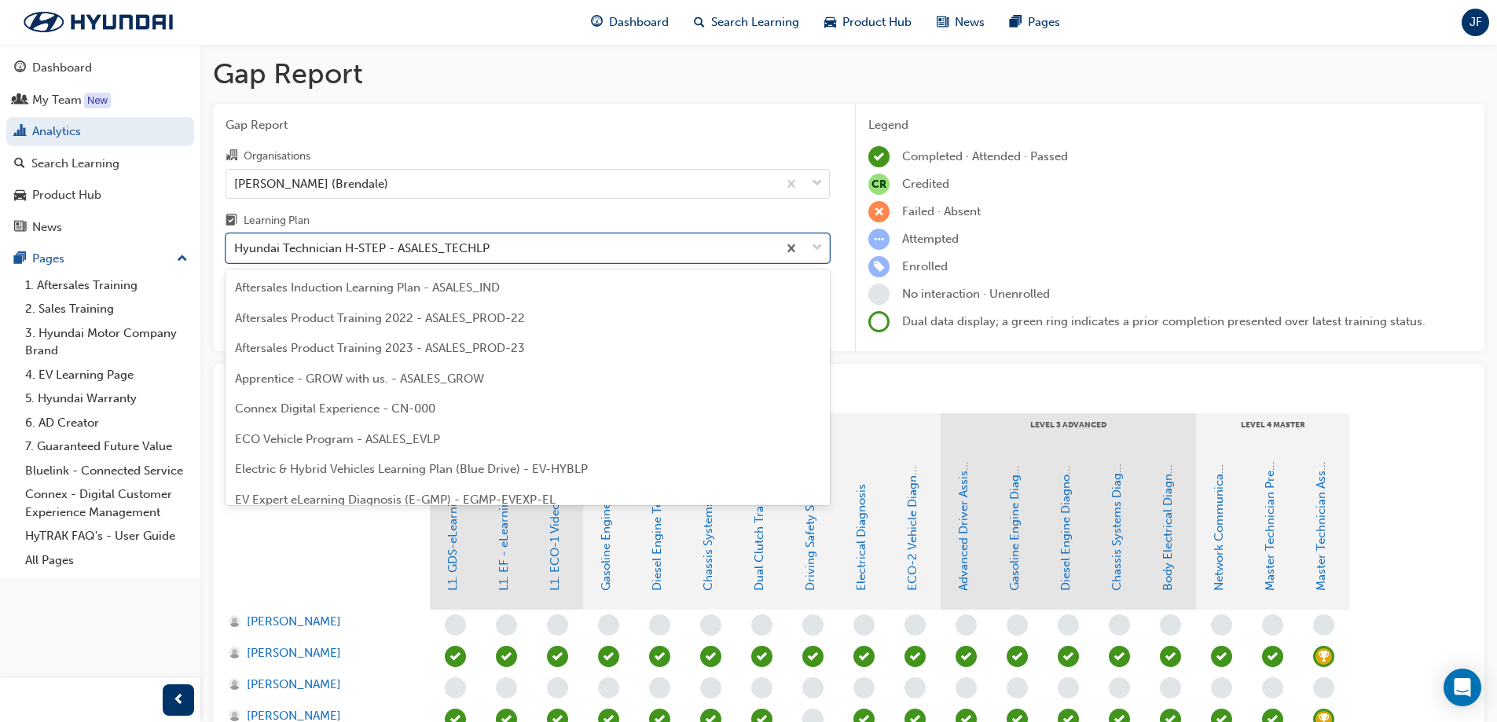
click at [339, 235] on div "Hyundai Technician H-STEP - ASALES_TECHLP" at bounding box center [501, 248] width 551 height 27
click at [236, 241] on input "Learning Plan option Hyundai Technician H-STEP - ASALES_TECHLP focused, 20 of 3…" at bounding box center [235, 247] width 2 height 13
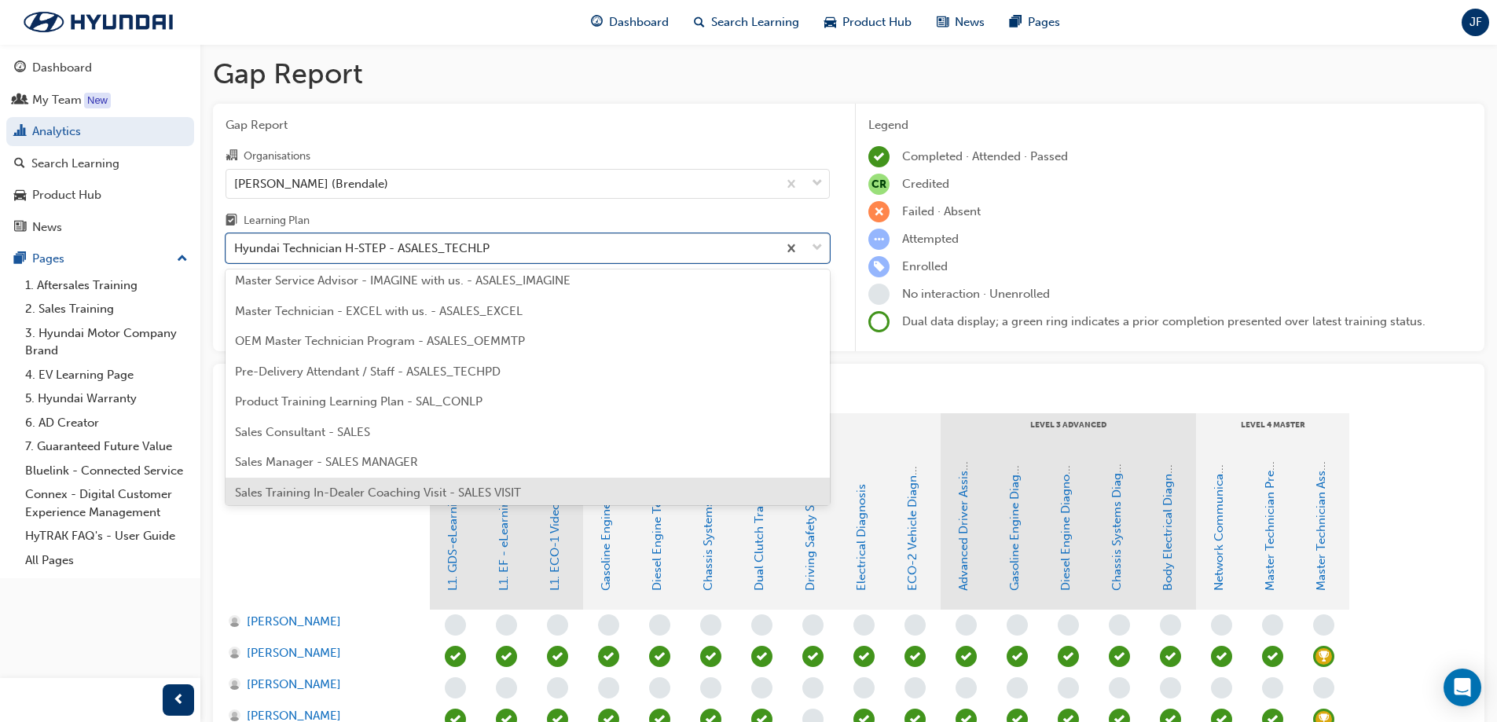
scroll to position [709, 0]
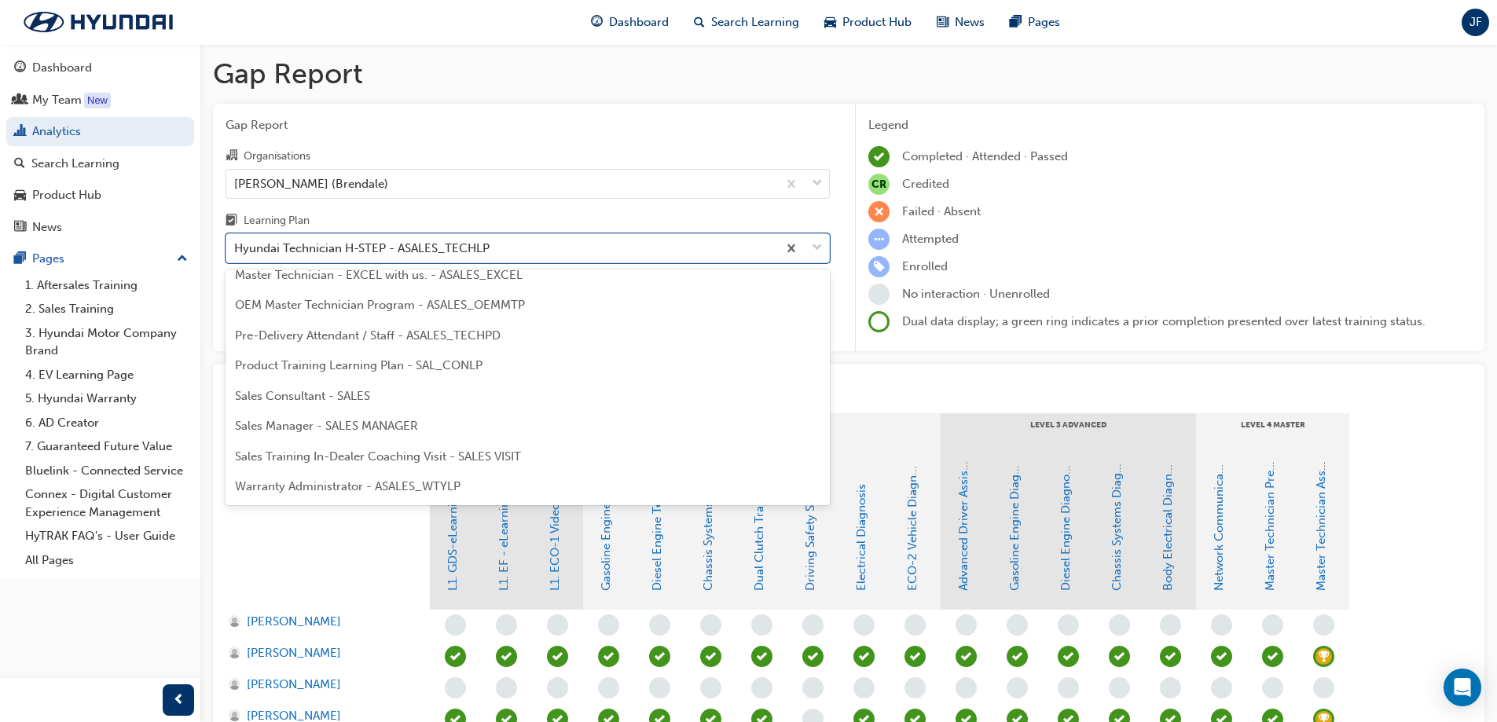
click at [457, 489] on span "Warranty Administrator - ASALES_WTYLP" at bounding box center [347, 486] width 225 height 14
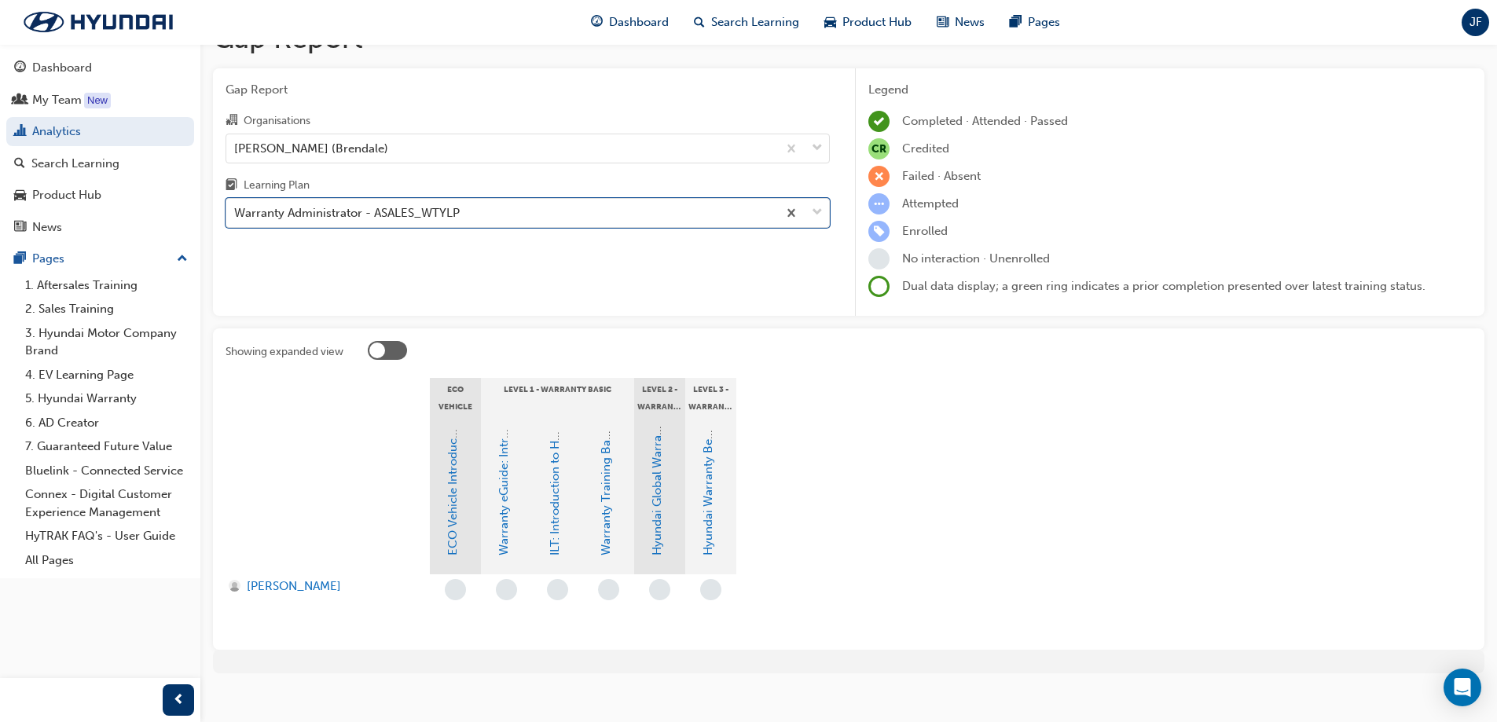
scroll to position [51, 0]
